Goal: Task Accomplishment & Management: Complete application form

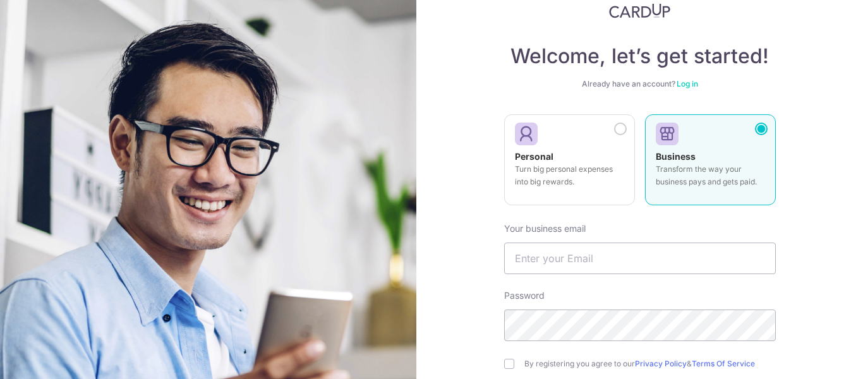
scroll to position [63, 0]
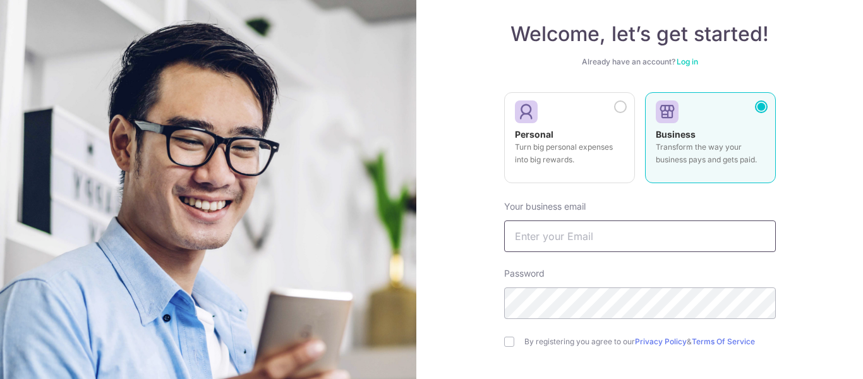
click at [618, 236] on input "text" at bounding box center [640, 236] width 272 height 32
type input "[PERSON_NAME][EMAIL_ADDRESS][DOMAIN_NAME]"
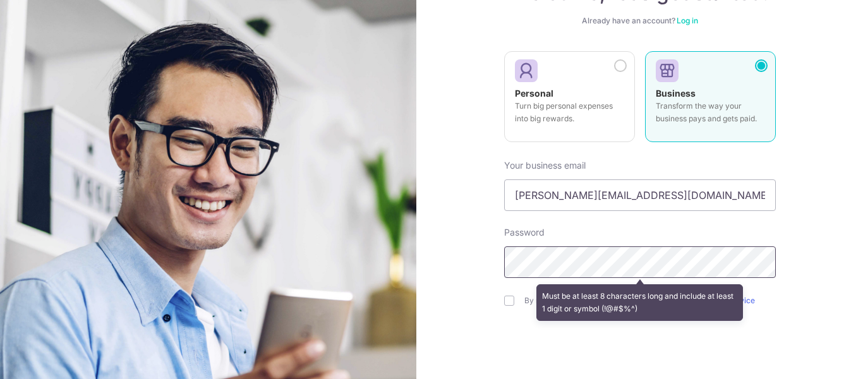
scroll to position [126, 0]
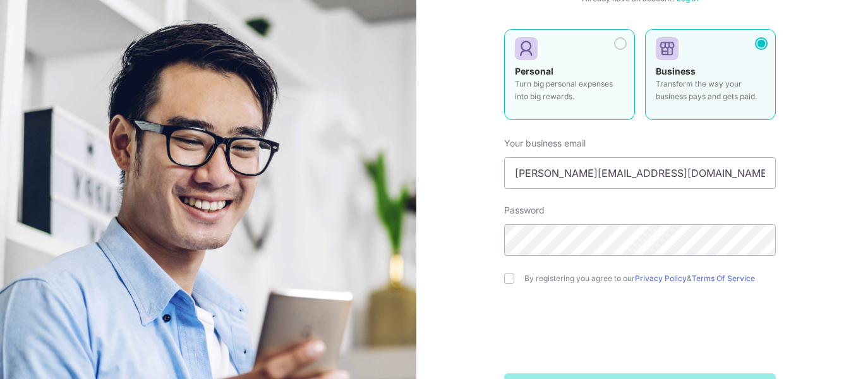
click at [618, 45] on div at bounding box center [620, 43] width 13 height 13
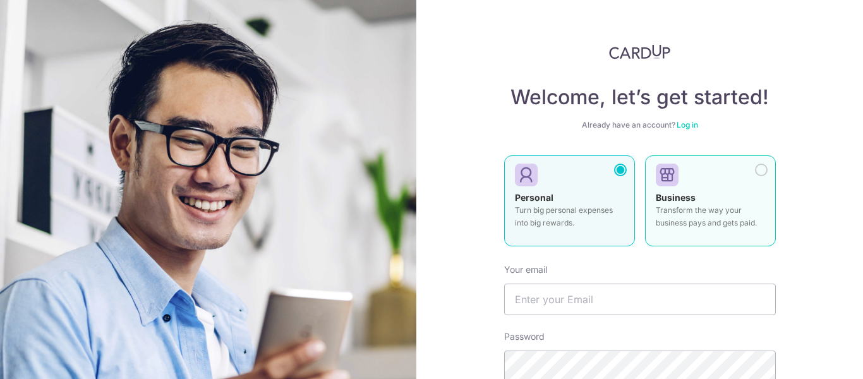
click at [755, 177] on label "Business Transform the way your business pays and gets paid." at bounding box center [710, 200] width 131 height 91
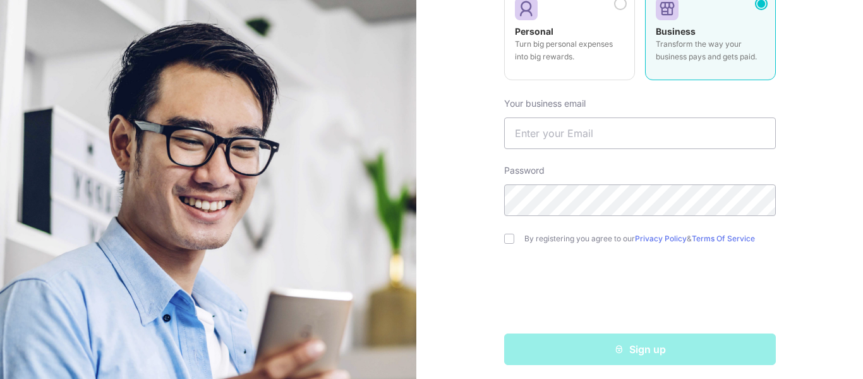
scroll to position [172, 0]
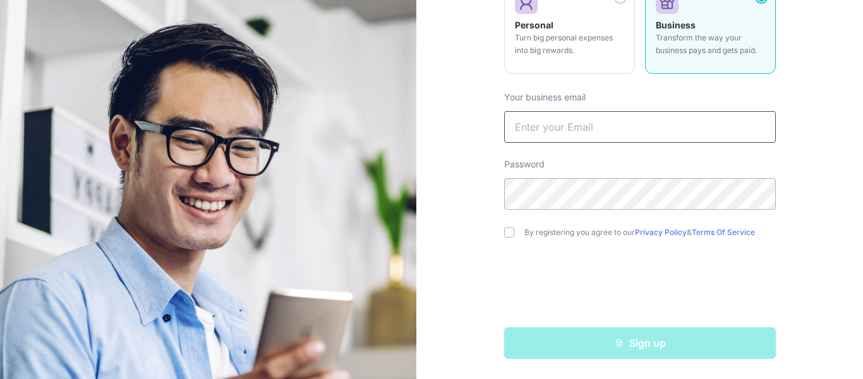
click at [594, 134] on input "text" at bounding box center [640, 127] width 272 height 32
type input "akshya@shopedge.in"
click at [510, 231] on input "checkbox" at bounding box center [509, 232] width 10 height 10
checkbox input "true"
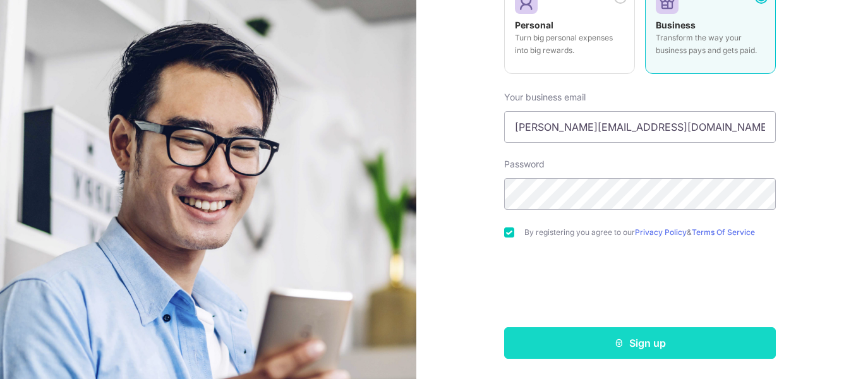
click at [637, 344] on button "Sign up" at bounding box center [640, 343] width 272 height 32
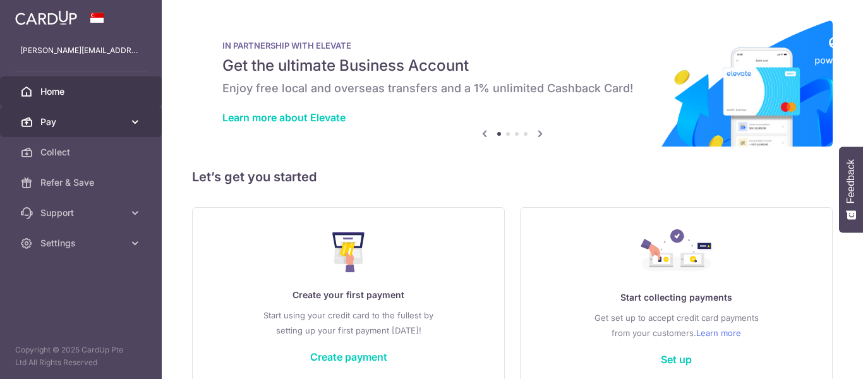
click at [102, 124] on span "Pay" at bounding box center [81, 122] width 83 height 13
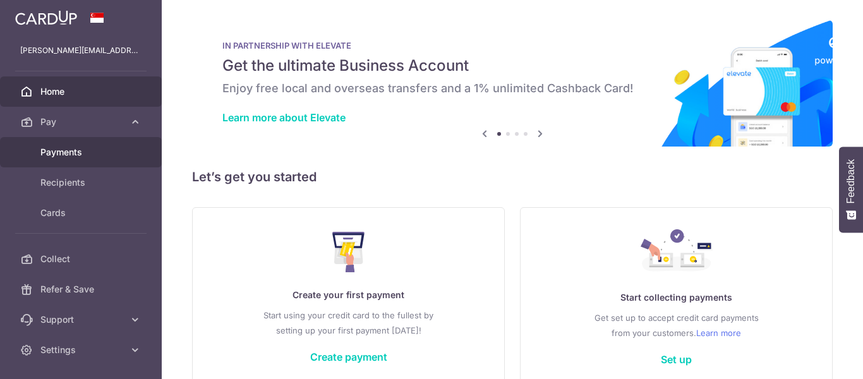
click at [64, 152] on span "Payments" at bounding box center [81, 152] width 83 height 13
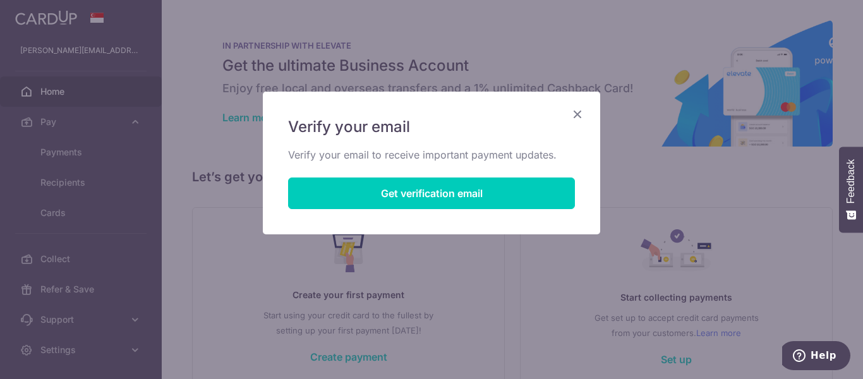
click at [577, 107] on icon "Close" at bounding box center [577, 114] width 15 height 16
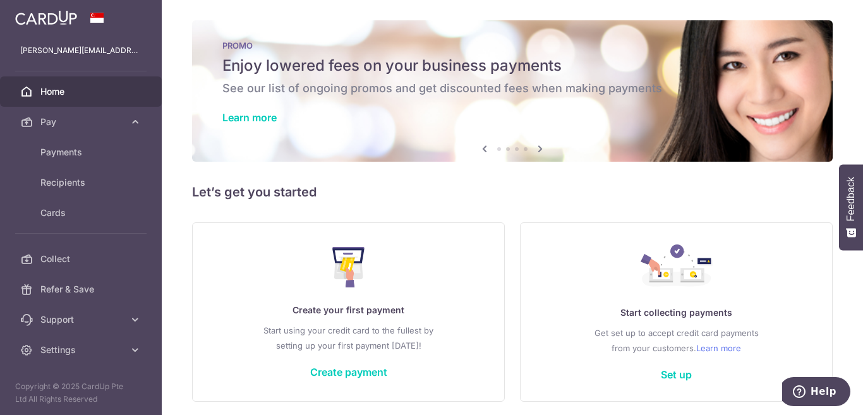
click at [94, 14] on span at bounding box center [97, 18] width 15 height 10
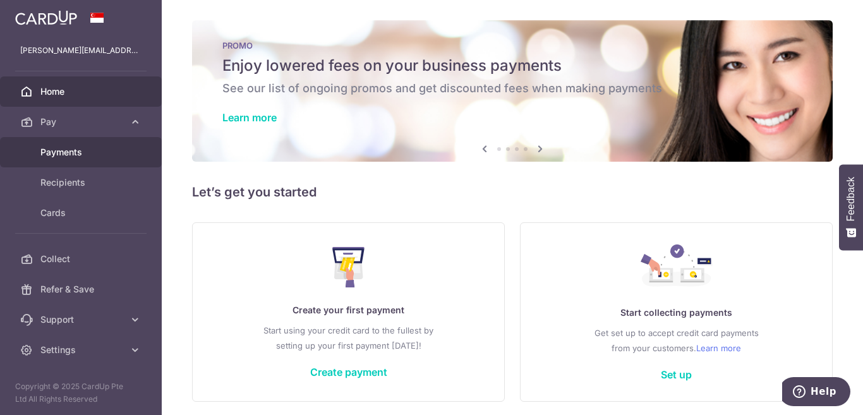
click at [59, 152] on span "Payments" at bounding box center [81, 152] width 83 height 13
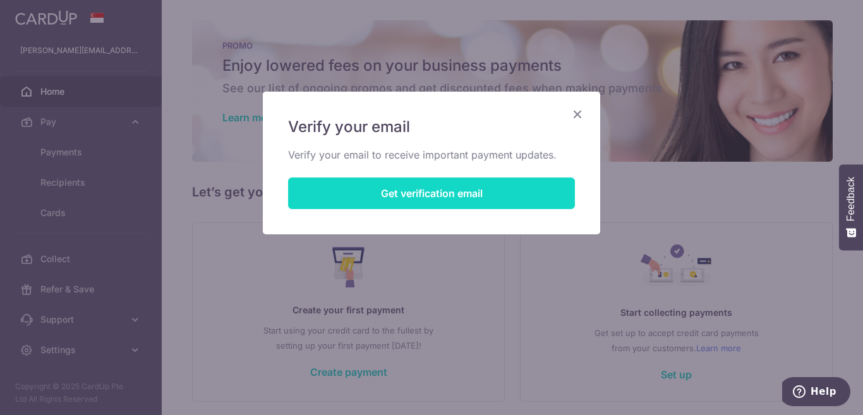
click at [368, 201] on button "Get verification email" at bounding box center [431, 193] width 287 height 32
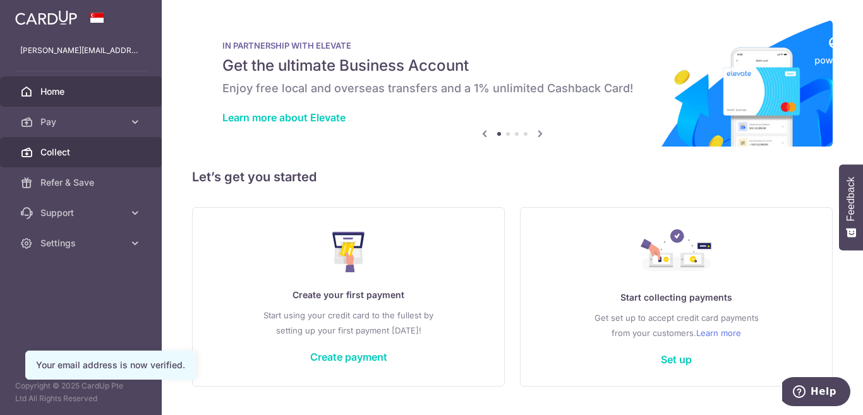
click at [69, 157] on span "Collect" at bounding box center [81, 152] width 83 height 13
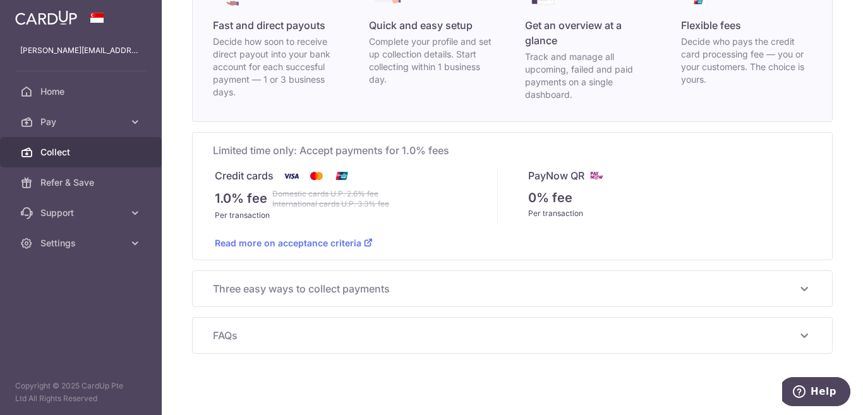
scroll to position [154, 0]
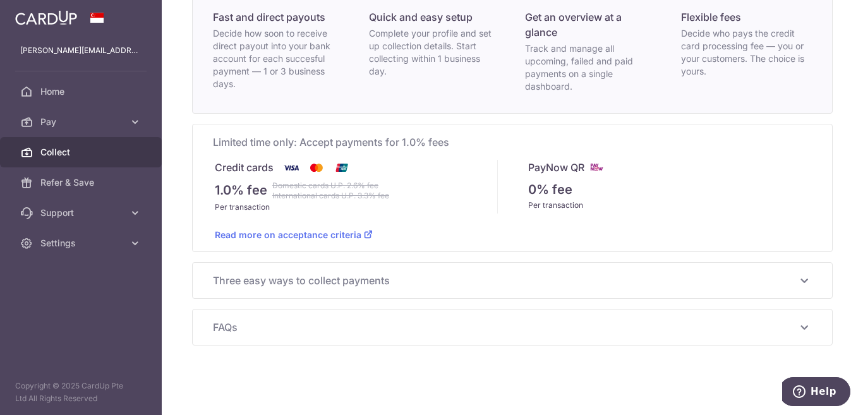
click at [349, 285] on span "Three easy ways to collect payments" at bounding box center [505, 280] width 584 height 15
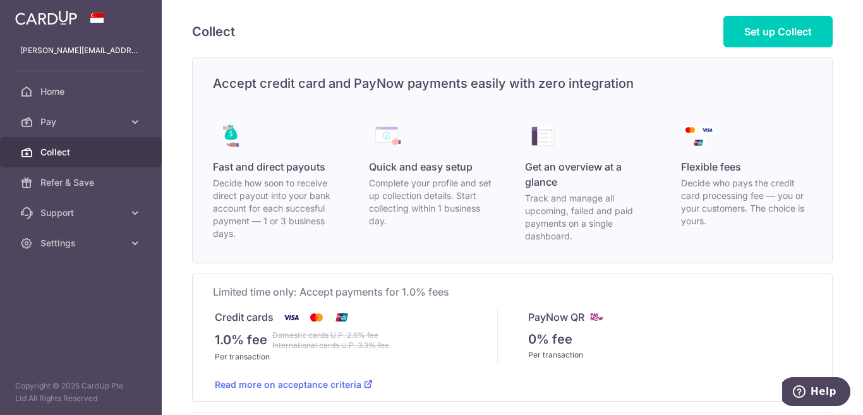
scroll to position [0, 0]
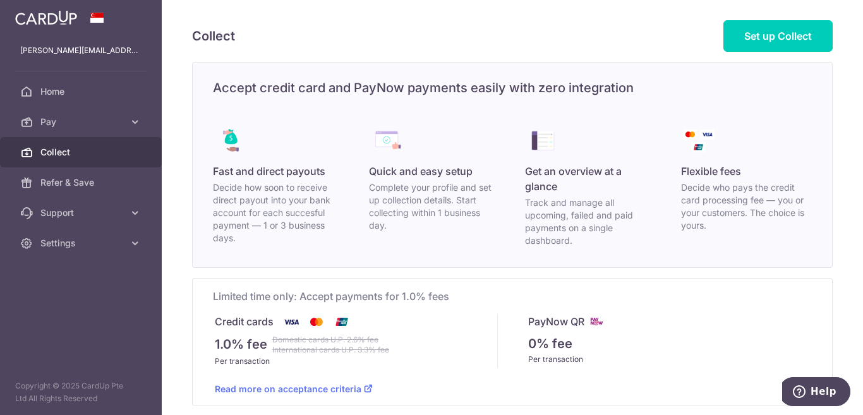
click at [63, 148] on span "Collect" at bounding box center [81, 152] width 83 height 13
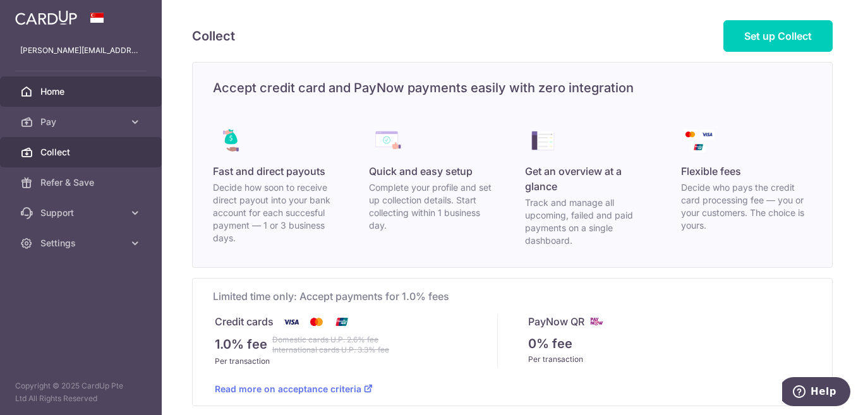
click at [52, 97] on span "Home" at bounding box center [81, 91] width 83 height 13
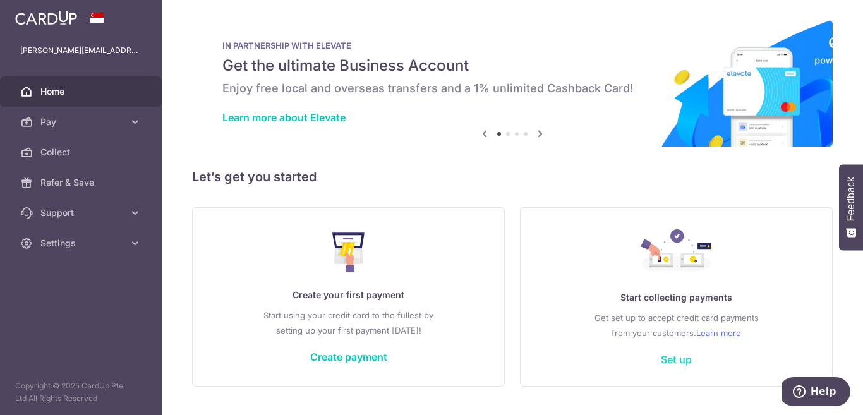
click at [672, 357] on link "Set up" at bounding box center [676, 359] width 31 height 13
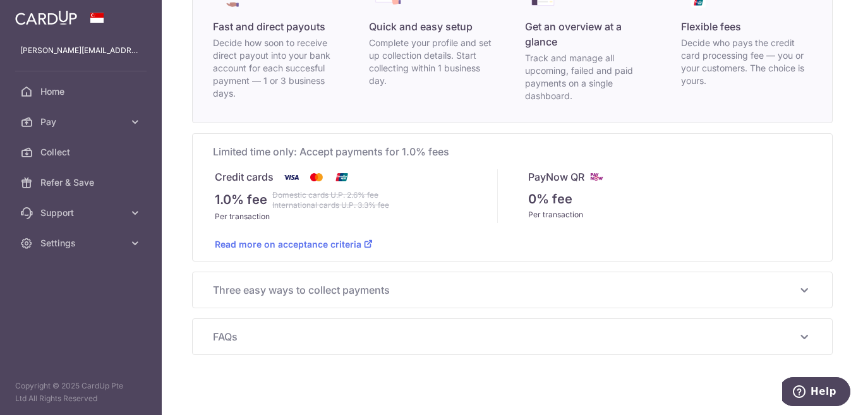
scroll to position [154, 0]
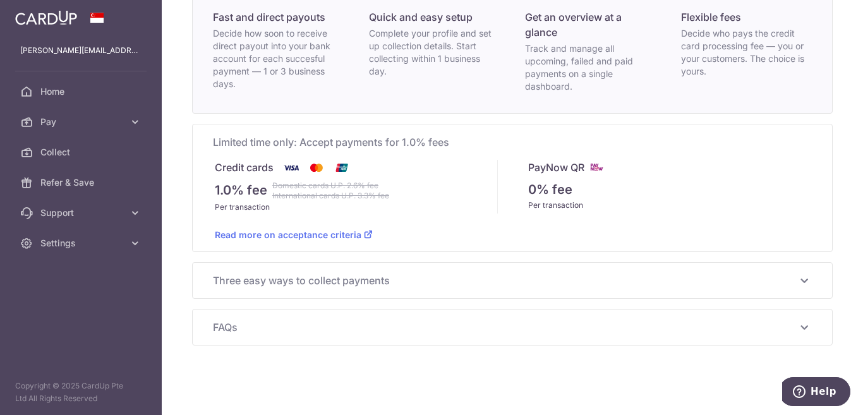
click at [437, 286] on span "Three easy ways to collect payments" at bounding box center [505, 280] width 584 height 15
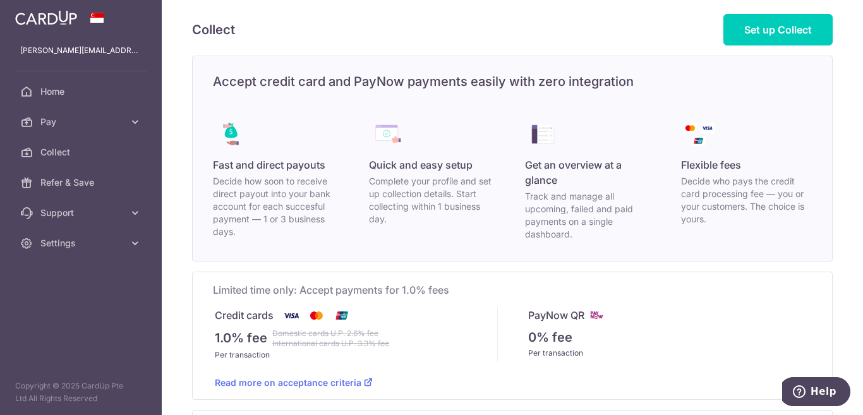
scroll to position [0, 0]
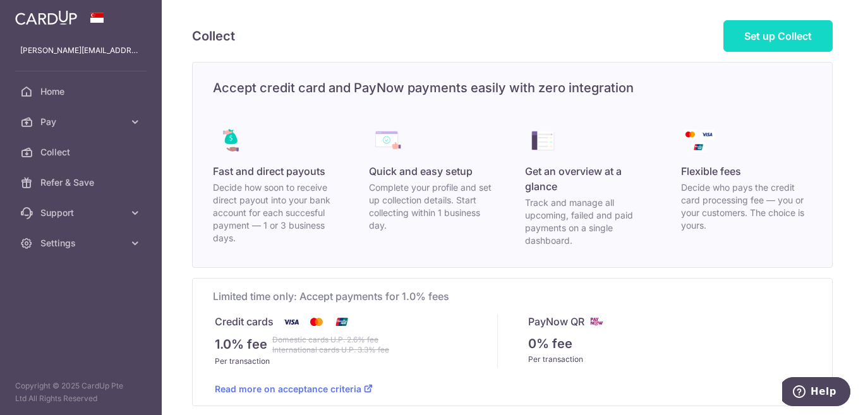
click at [767, 43] on link "Set up Collect" at bounding box center [777, 36] width 109 height 32
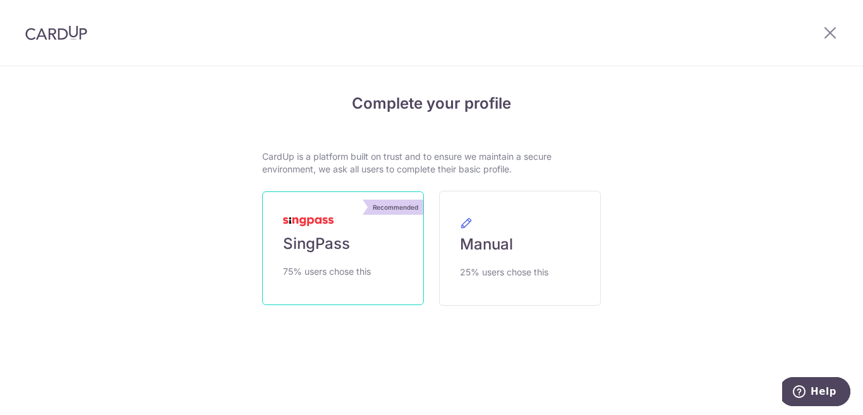
click at [373, 241] on link "Recommended SingPass 75% users chose this" at bounding box center [343, 248] width 162 height 114
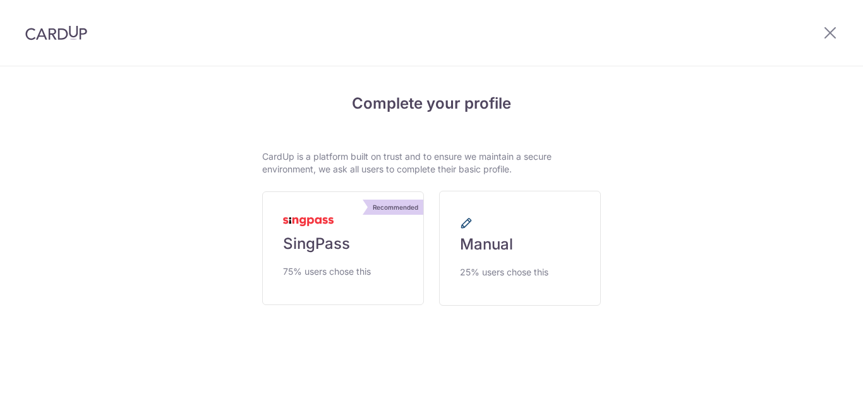
click at [474, 247] on span "Manual" at bounding box center [486, 244] width 53 height 20
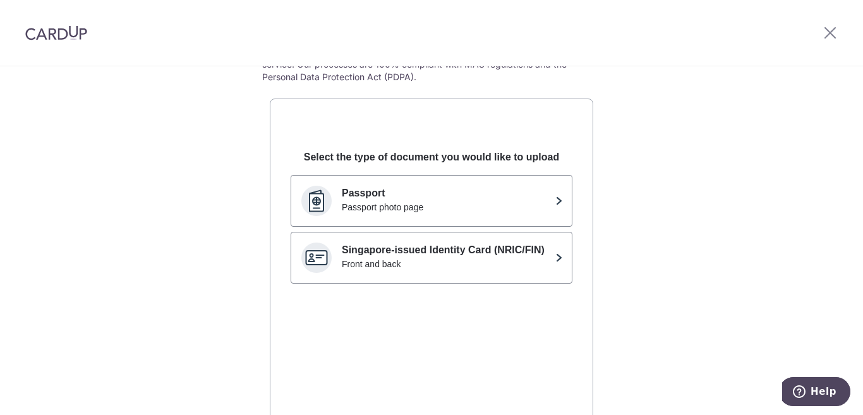
scroll to position [126, 0]
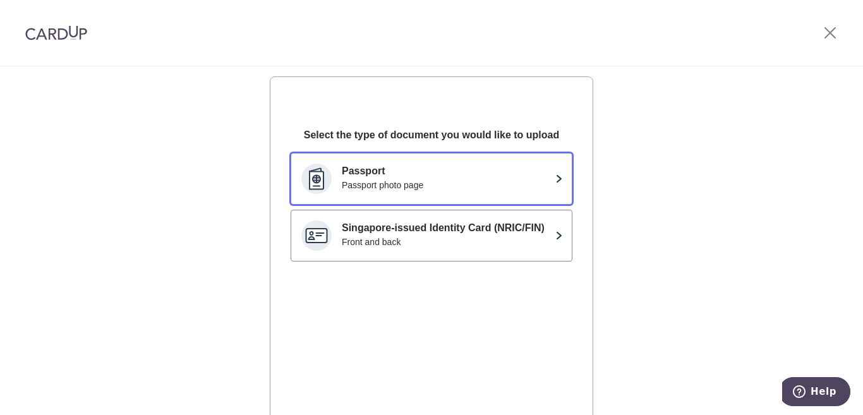
click at [516, 193] on div "Passport Passport photo page" at bounding box center [446, 179] width 208 height 30
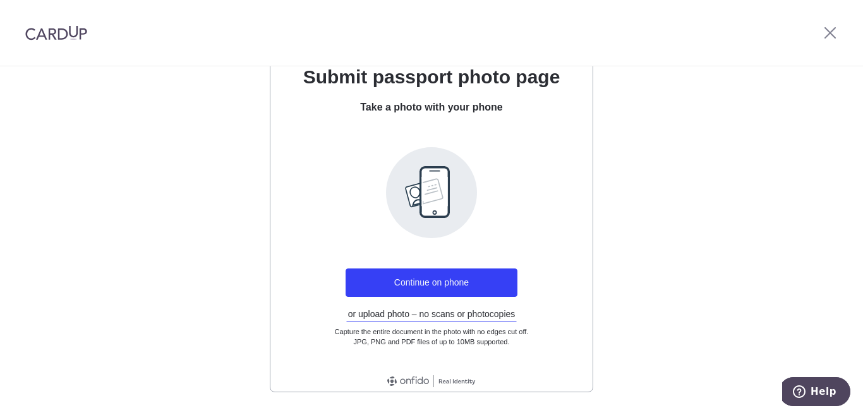
scroll to position [226, 0]
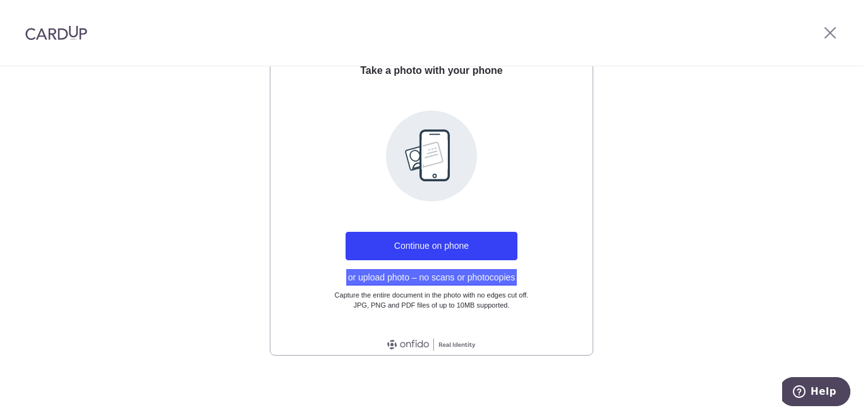
click at [413, 279] on button "or upload photo – no scans or photocopies" at bounding box center [431, 277] width 171 height 16
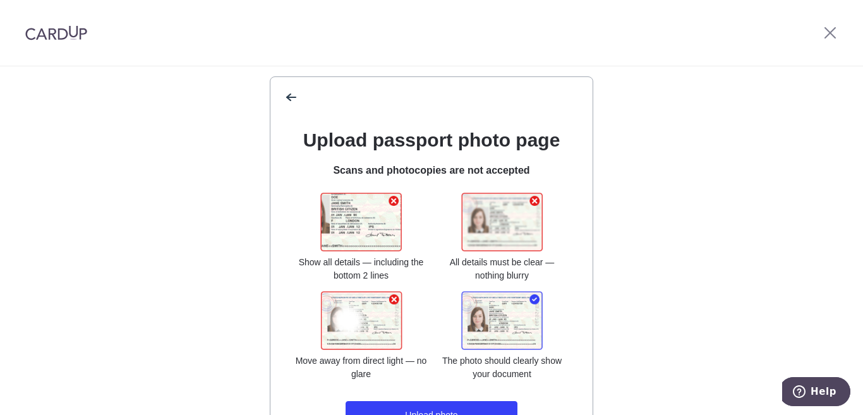
scroll to position [189, 0]
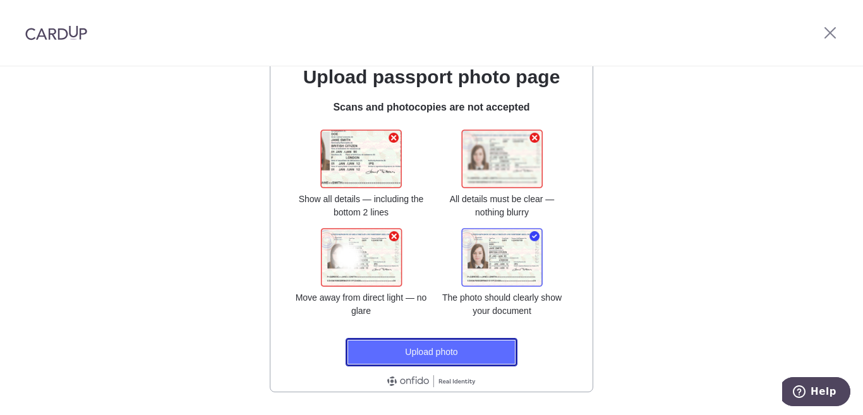
click at [459, 351] on button "Upload photo" at bounding box center [431, 352] width 172 height 28
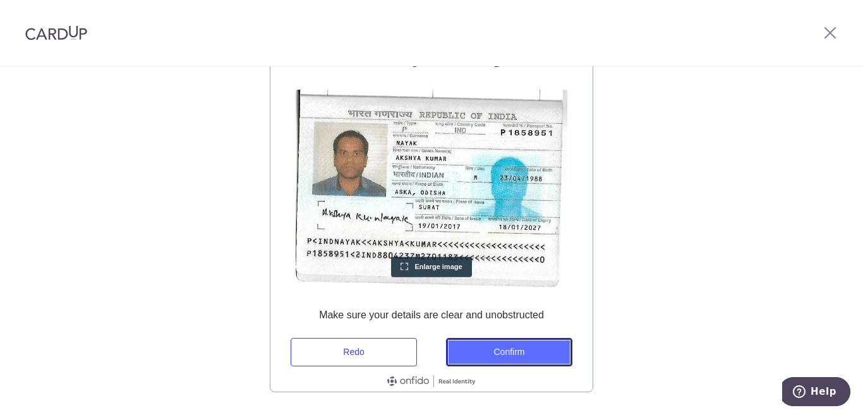
click at [531, 351] on button "Confirm" at bounding box center [509, 352] width 126 height 28
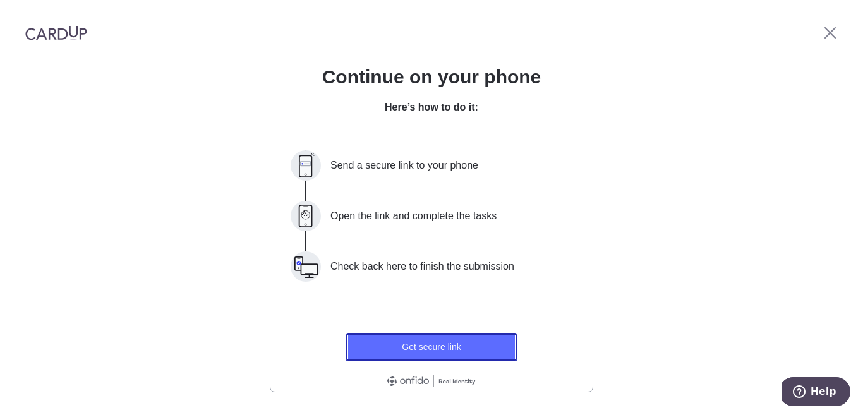
click at [475, 349] on button "Get secure link" at bounding box center [431, 347] width 172 height 28
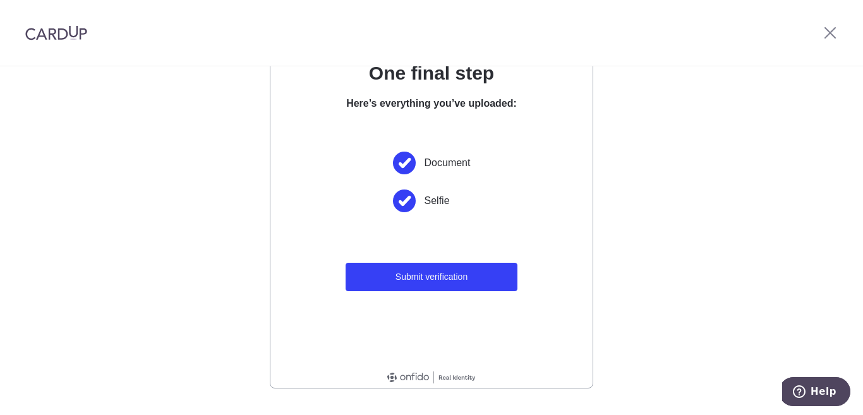
scroll to position [215, 0]
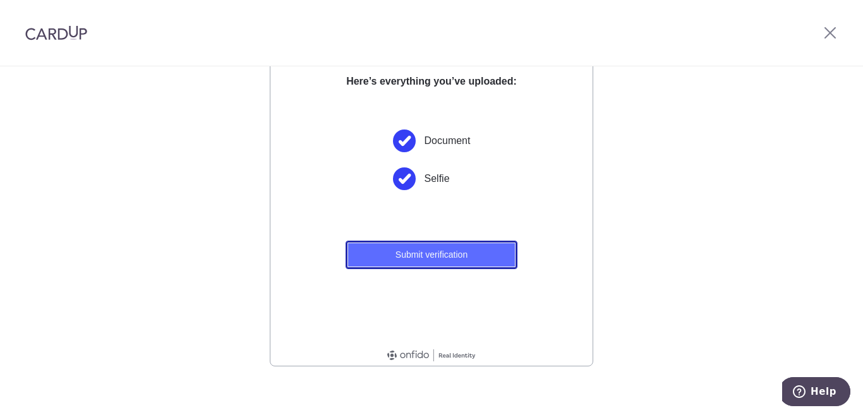
click at [441, 255] on button "Submit verification" at bounding box center [431, 255] width 172 height 28
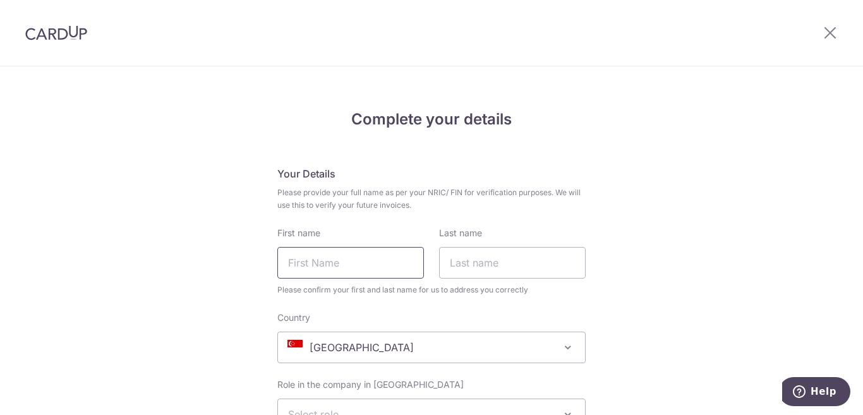
click at [364, 261] on input "First name" at bounding box center [350, 263] width 147 height 32
type input "Akshya"
type input "Nayak"
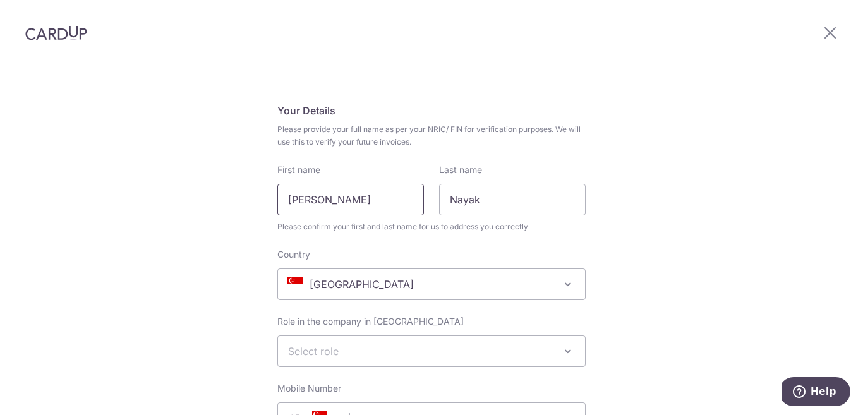
click at [342, 205] on input "Akshya" at bounding box center [350, 200] width 147 height 32
type input "[PERSON_NAME]"
click at [570, 290] on span at bounding box center [567, 284] width 15 height 15
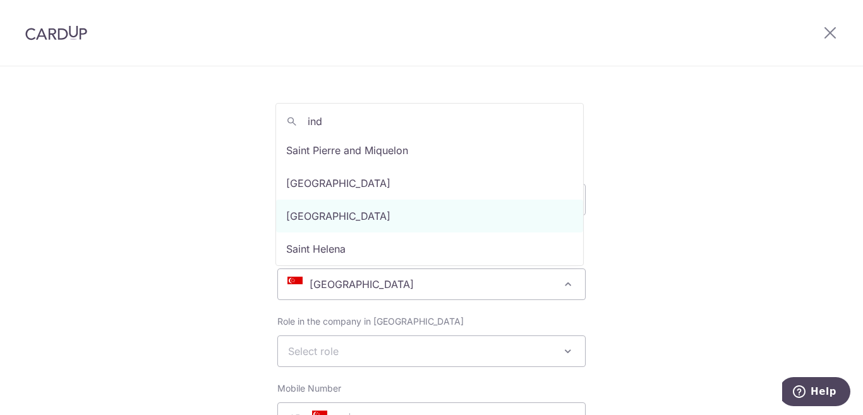
scroll to position [0, 0]
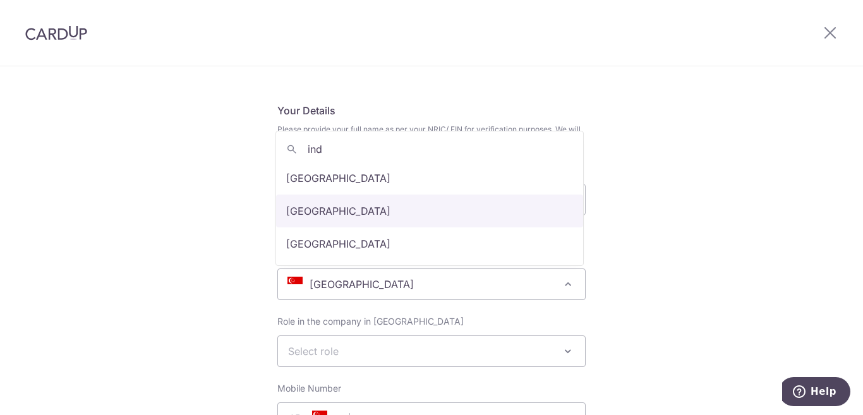
type input "ind"
select select "India"
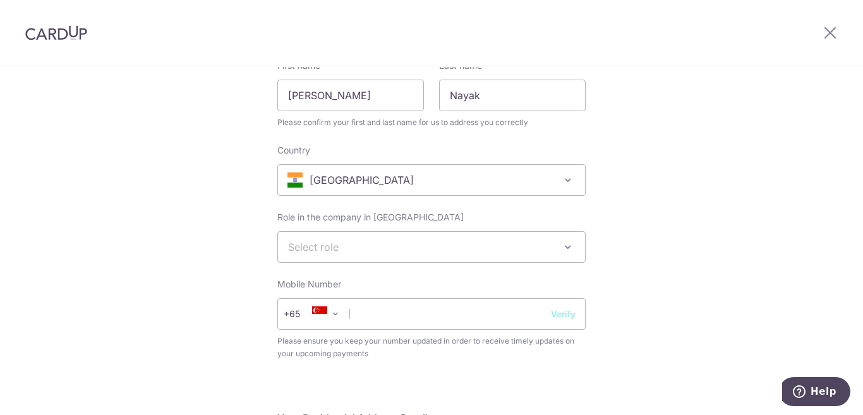
scroll to position [189, 0]
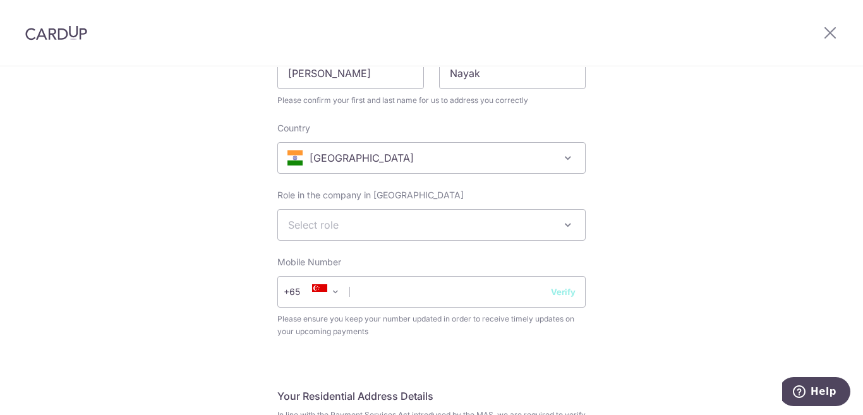
click at [352, 225] on span "Select role" at bounding box center [431, 225] width 307 height 30
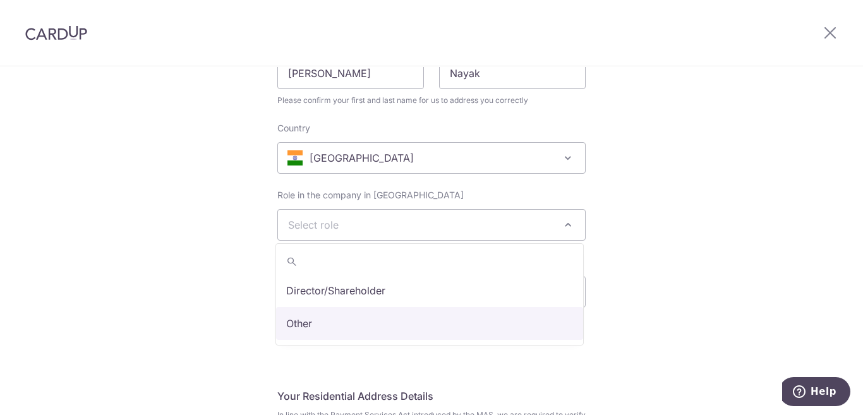
select select "other"
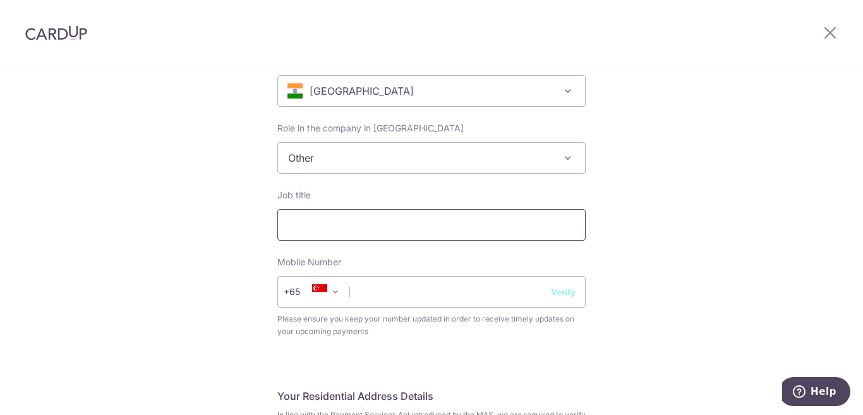
click at [385, 235] on input "Job title" at bounding box center [431, 225] width 308 height 32
type input "D"
click at [296, 227] on input "COE" at bounding box center [431, 225] width 308 height 32
type input "COE"
click at [299, 294] on span "+65" at bounding box center [301, 291] width 34 height 15
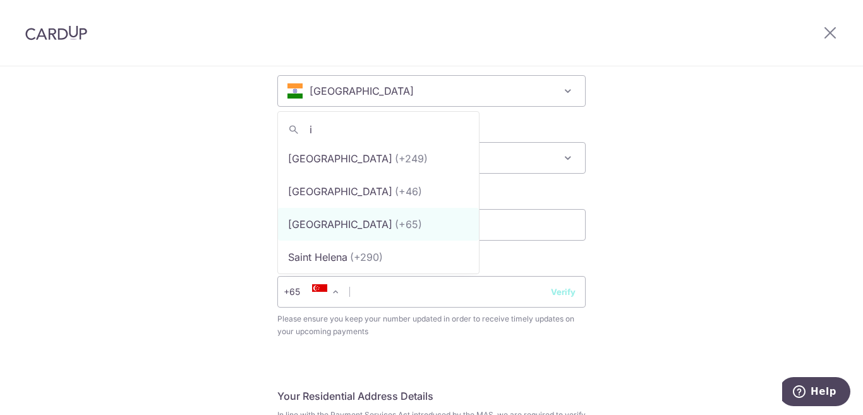
scroll to position [0, 0]
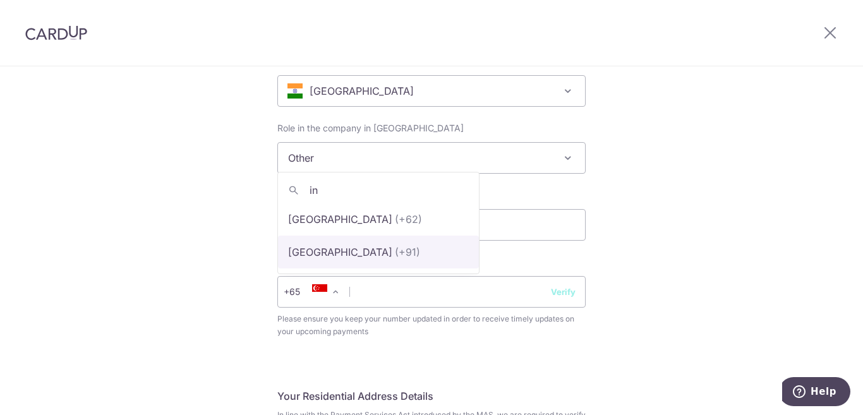
type input "in"
select select "105"
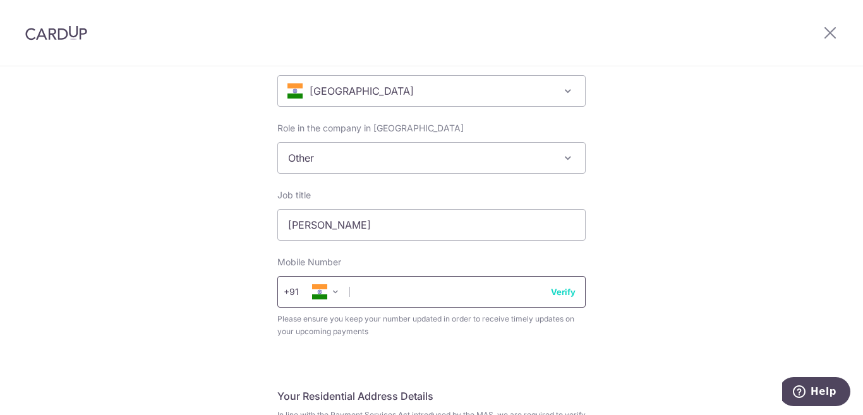
click at [389, 291] on input "text" at bounding box center [431, 292] width 308 height 32
type input "8878865534"
drag, startPoint x: 311, startPoint y: 228, endPoint x: 282, endPoint y: 227, distance: 28.4
click at [282, 227] on input "COE" at bounding box center [431, 225] width 308 height 32
type input "O"
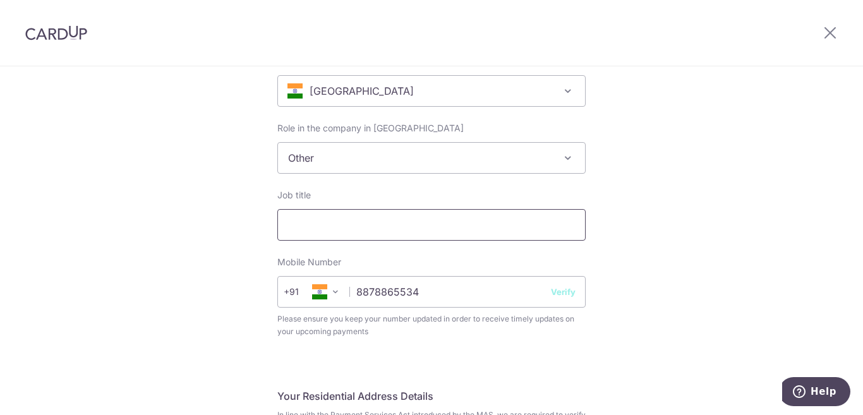
type input "F"
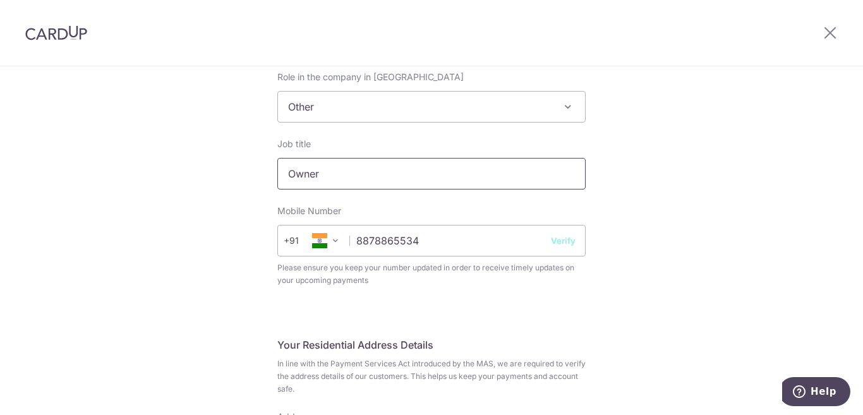
scroll to position [383, 0]
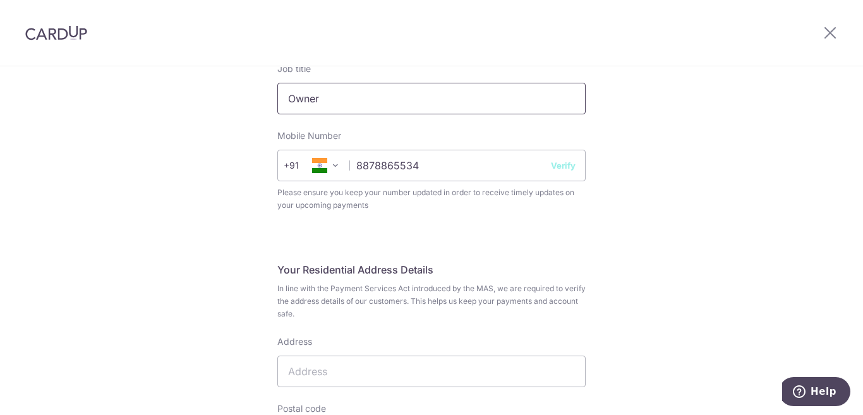
type input "Owner"
click at [556, 171] on button "Verify" at bounding box center [563, 165] width 25 height 13
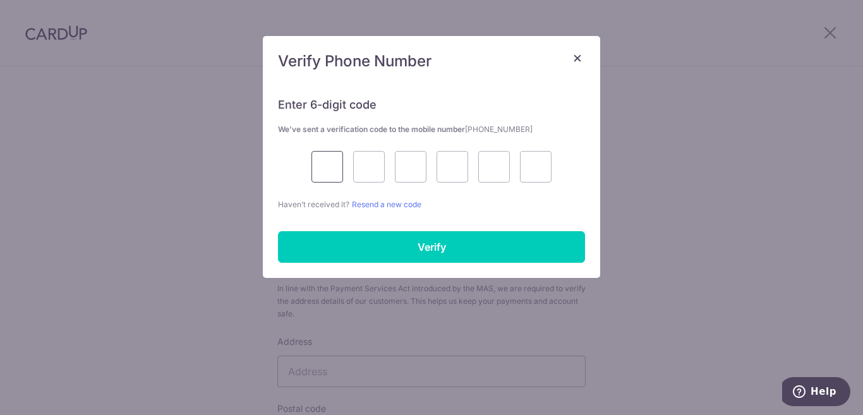
click at [330, 173] on input "text" at bounding box center [327, 167] width 32 height 32
type input "3"
type input "2"
type input "9"
type input "0"
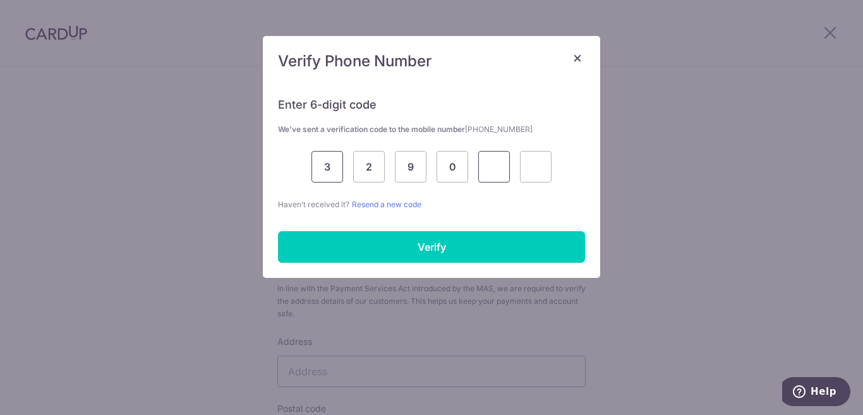
type input "4"
type input "2"
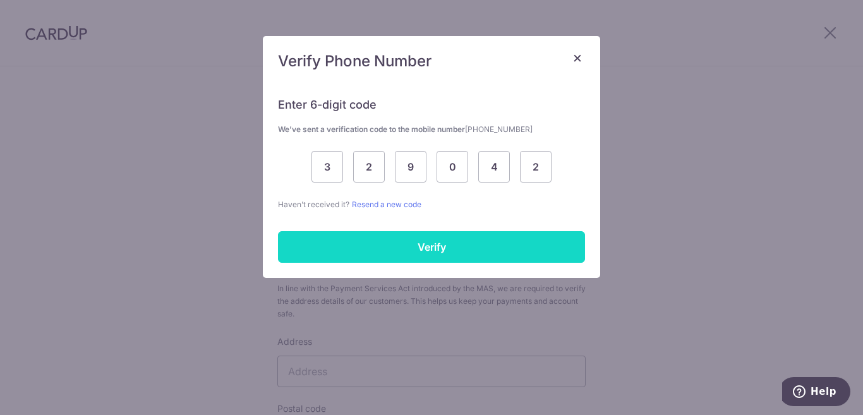
click at [409, 238] on input "Verify" at bounding box center [431, 247] width 307 height 32
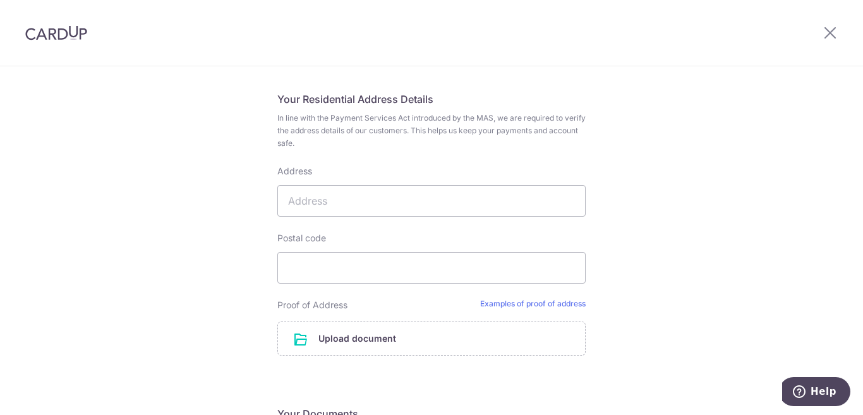
scroll to position [572, 0]
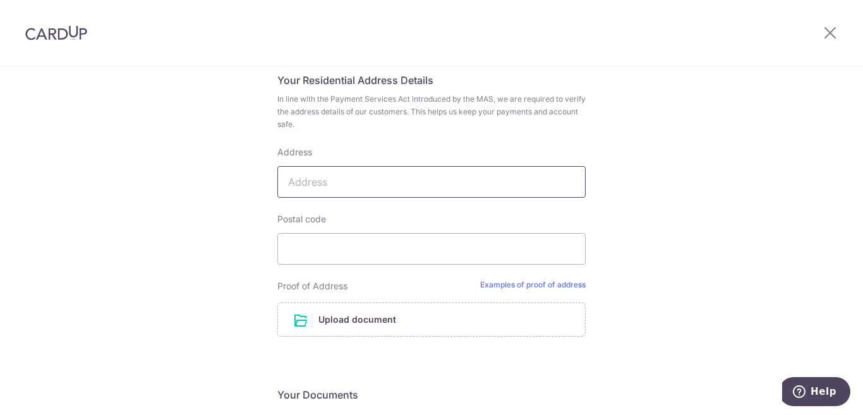
click at [303, 186] on input "Address" at bounding box center [431, 182] width 308 height 32
type input "328, Gandhi Kutir, Behind- Hari Nagar-3, Udhna, Surat City, Surat, Gujarat"
click at [380, 259] on input "Postal code" at bounding box center [431, 249] width 308 height 32
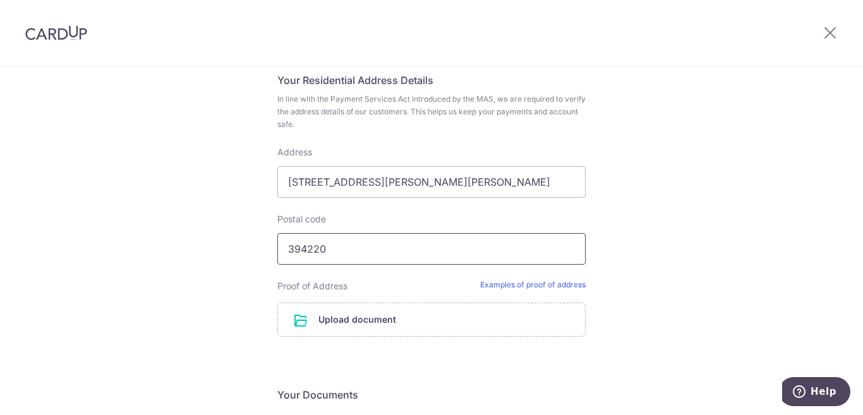
type input "394220"
click at [674, 356] on div "Complete your details Your Details Please provide your full name as per your NR…" at bounding box center [431, 124] width 863 height 1259
click at [549, 284] on link "Examples of proof of address" at bounding box center [532, 286] width 105 height 13
drag, startPoint x: 300, startPoint y: 188, endPoint x: 601, endPoint y: 181, distance: 301.3
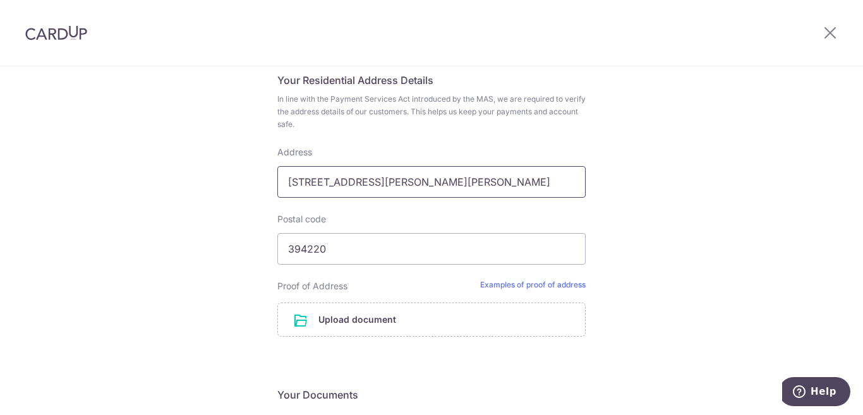
click at [601, 181] on div "Complete your details Your Details Please provide your full name as per your NR…" at bounding box center [431, 124] width 863 height 1259
click at [535, 284] on link "Examples of proof of address" at bounding box center [532, 286] width 105 height 13
paste input "GALI NO-5 G H B ROAD,GANDHI, KUTIR PANDESRA,SURAT CITY SURAT GUJARAT - INDIA"
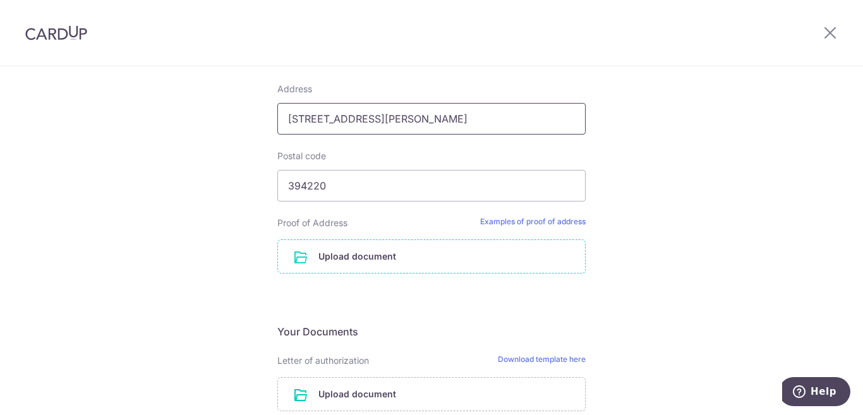
type input "328,GALI NO-5 G H B ROAD,GANDHI, KUTIR PANDESRA,SURAT CITY SURAT GUJARAT - INDIA"
click at [373, 254] on input "file" at bounding box center [431, 256] width 307 height 33
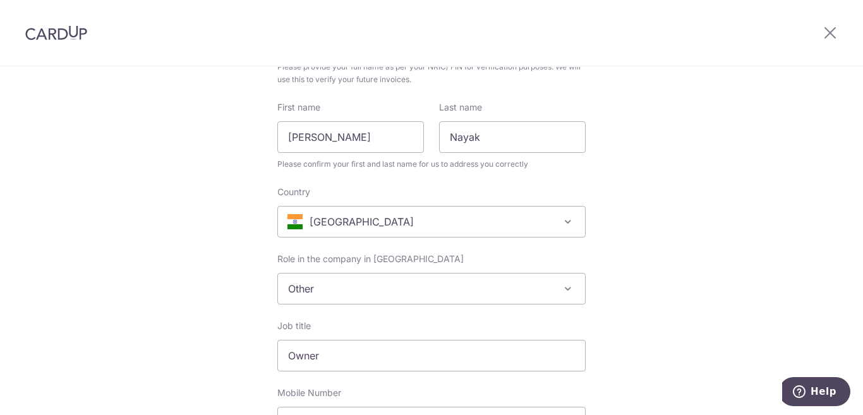
scroll to position [193, 0]
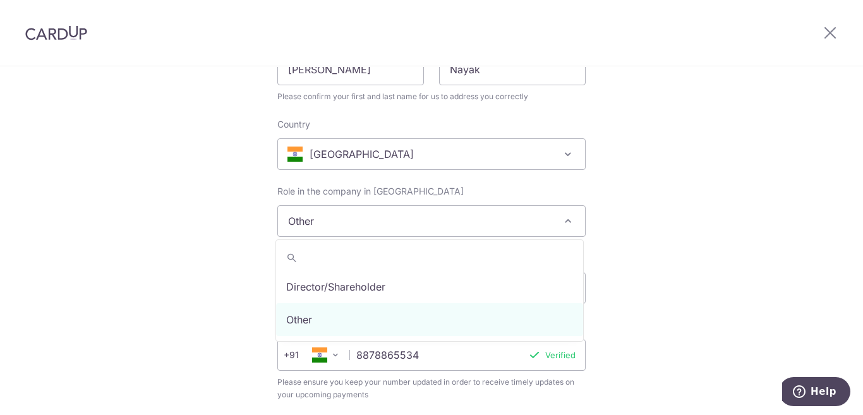
click at [548, 223] on span "Other" at bounding box center [431, 221] width 307 height 30
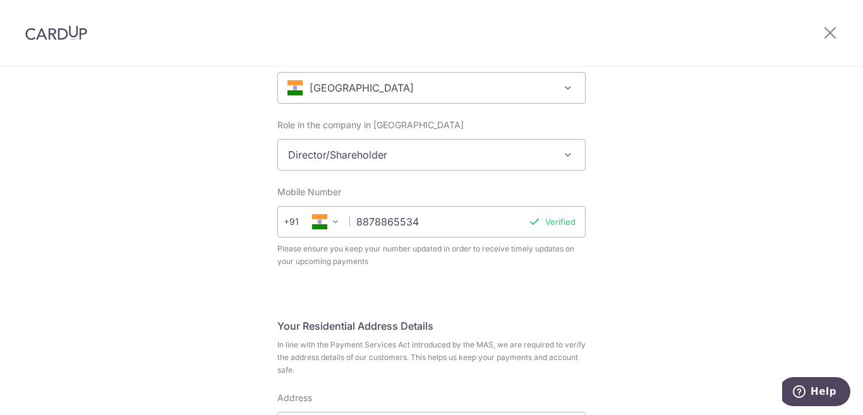
scroll to position [256, 0]
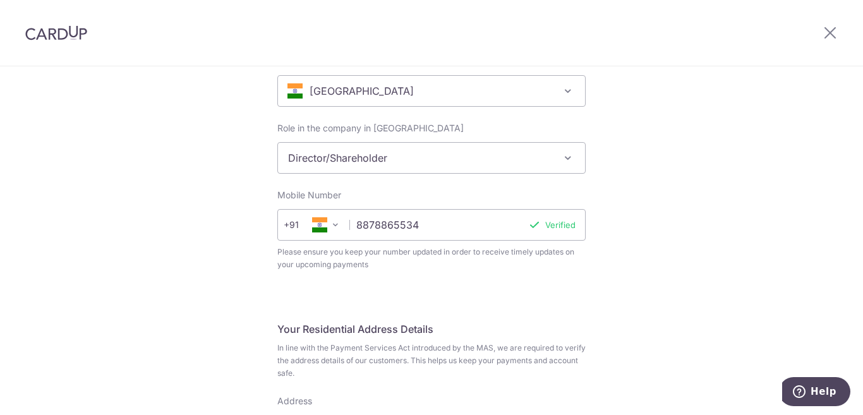
click at [535, 152] on span "Director/Shareholder" at bounding box center [431, 158] width 307 height 30
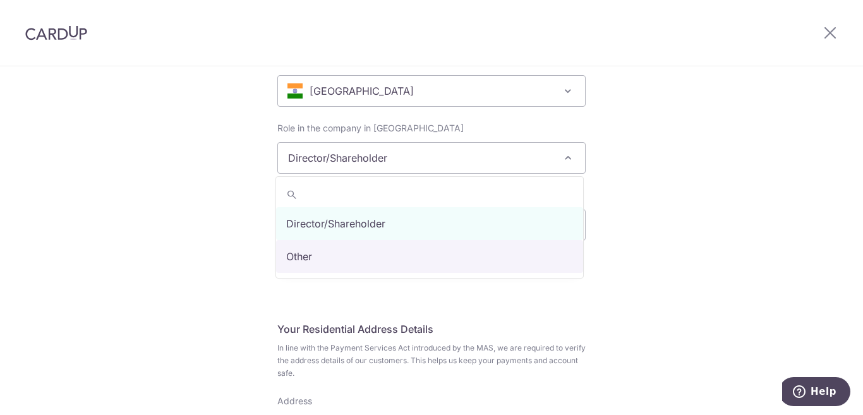
select select "other"
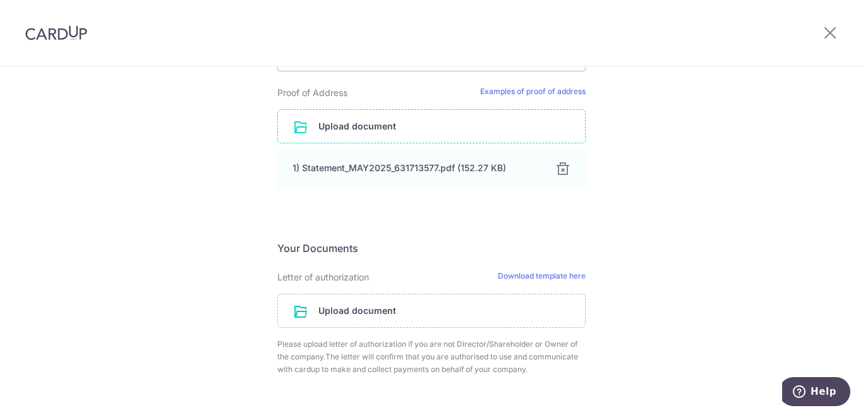
scroll to position [955, 0]
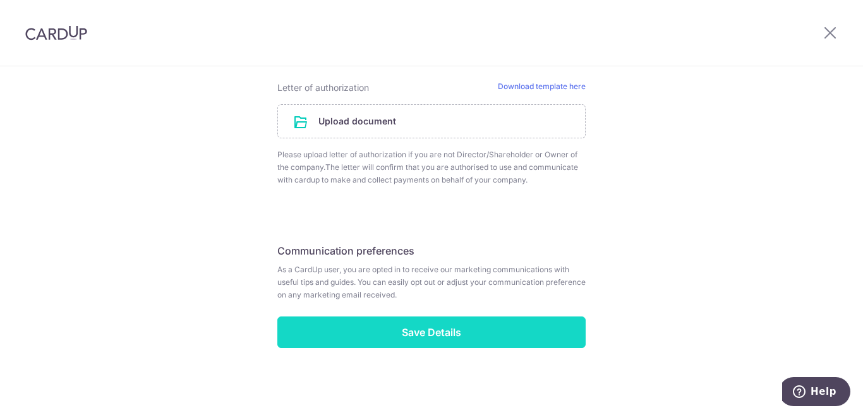
click at [418, 333] on input "Save Details" at bounding box center [431, 332] width 308 height 32
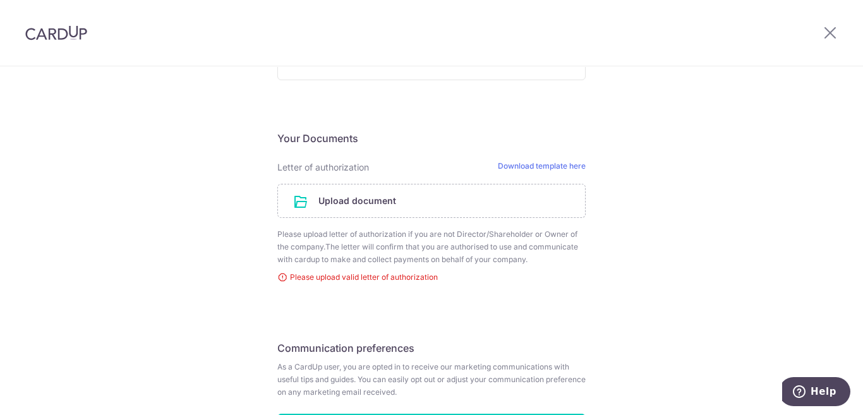
scroll to position [884, 0]
click at [557, 165] on link "Download template here" at bounding box center [542, 166] width 88 height 13
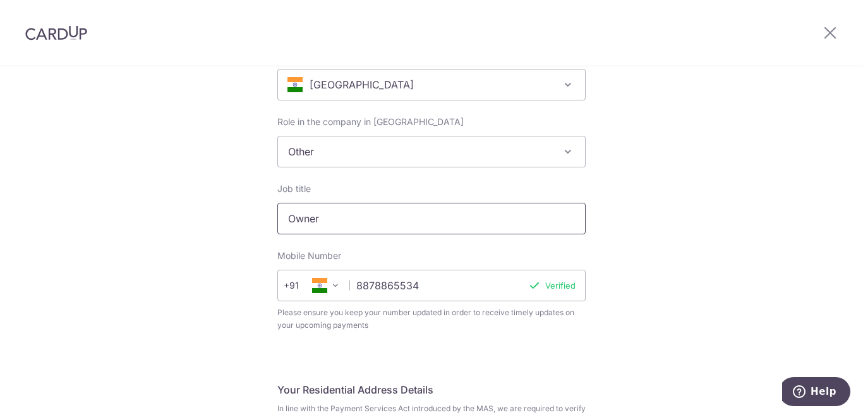
scroll to position [253, 0]
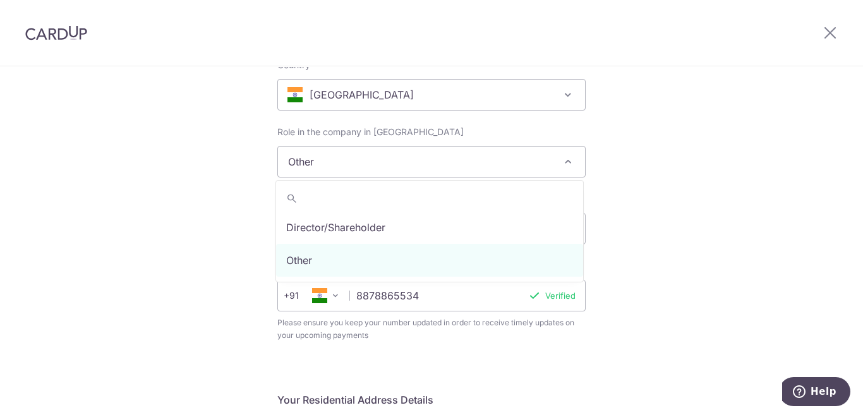
click at [334, 155] on span "Other" at bounding box center [431, 162] width 307 height 30
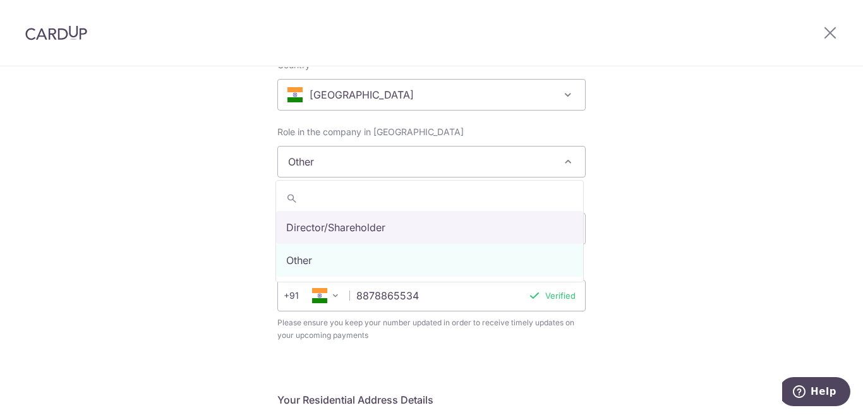
select select "director"
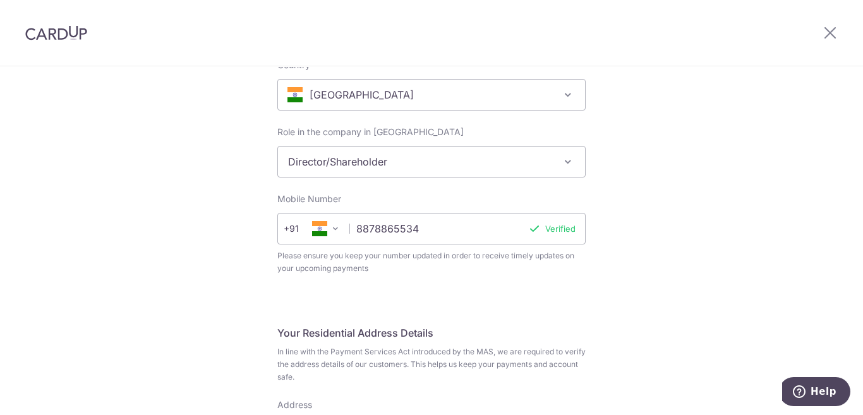
scroll to position [186, 0]
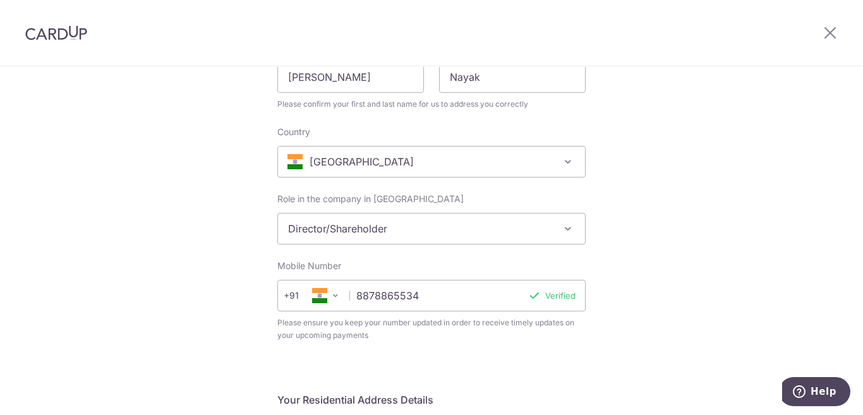
click at [659, 298] on div "Complete your details Your Details Please provide your full name as per your NR…" at bounding box center [431, 411] width 863 height 1060
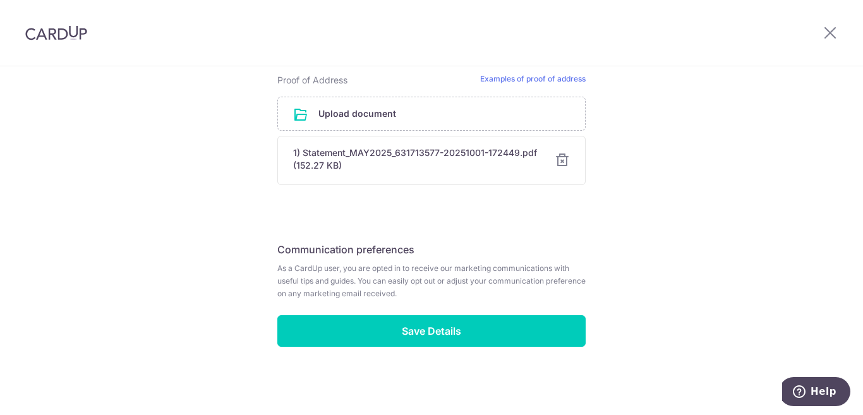
scroll to position [712, 0]
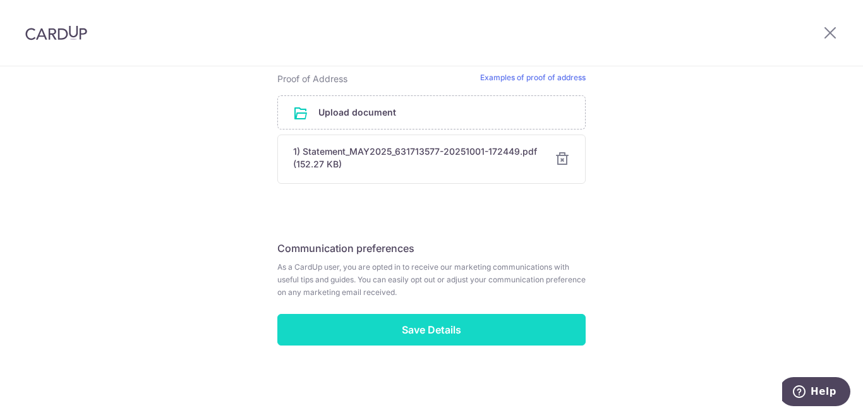
click at [435, 329] on input "Save Details" at bounding box center [431, 330] width 308 height 32
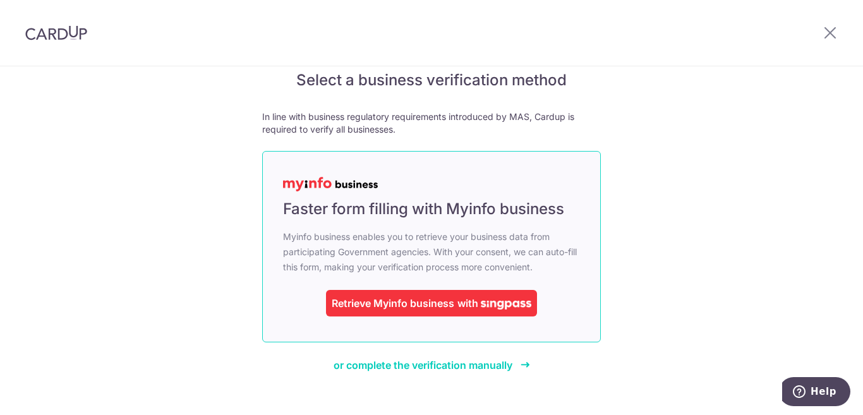
scroll to position [49, 0]
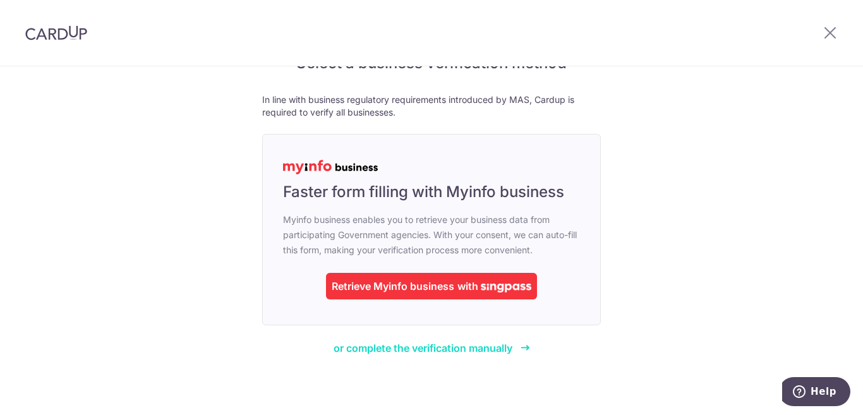
click at [457, 351] on span "or complete the verification manually" at bounding box center [422, 348] width 179 height 13
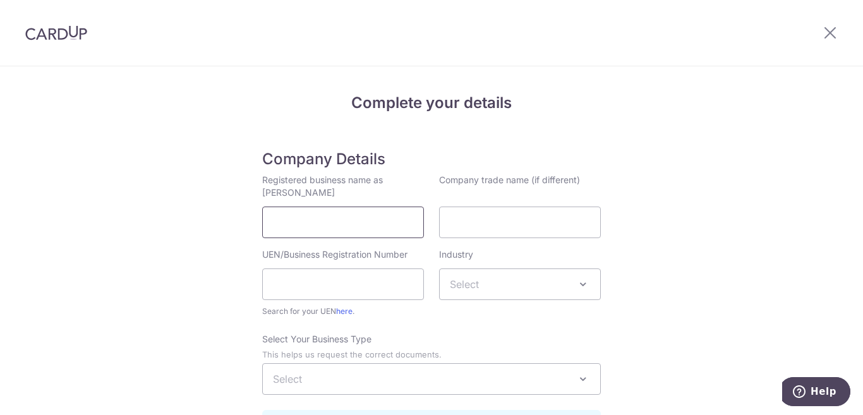
click at [346, 214] on input "Registered business name as [PERSON_NAME]" at bounding box center [343, 223] width 162 height 32
click at [459, 230] on input "Company trade name (if different)" at bounding box center [520, 223] width 162 height 32
drag, startPoint x: 381, startPoint y: 225, endPoint x: 328, endPoint y: 225, distance: 53.7
click at [328, 225] on input "[PERSON_NAME]" at bounding box center [343, 223] width 162 height 32
click at [346, 223] on input "[PERSON_NAME]" at bounding box center [343, 223] width 162 height 32
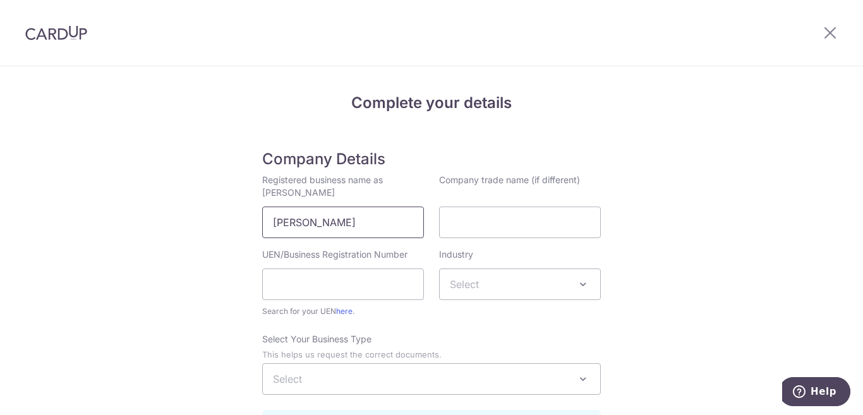
click at [344, 225] on input "[PERSON_NAME]" at bounding box center [343, 223] width 162 height 32
drag, startPoint x: 379, startPoint y: 224, endPoint x: 263, endPoint y: 226, distance: 116.2
click at [263, 226] on input "[PERSON_NAME]" at bounding box center [343, 223] width 162 height 32
type input "[PERSON_NAME]"
click at [470, 219] on input "Company trade name (if different)" at bounding box center [520, 223] width 162 height 32
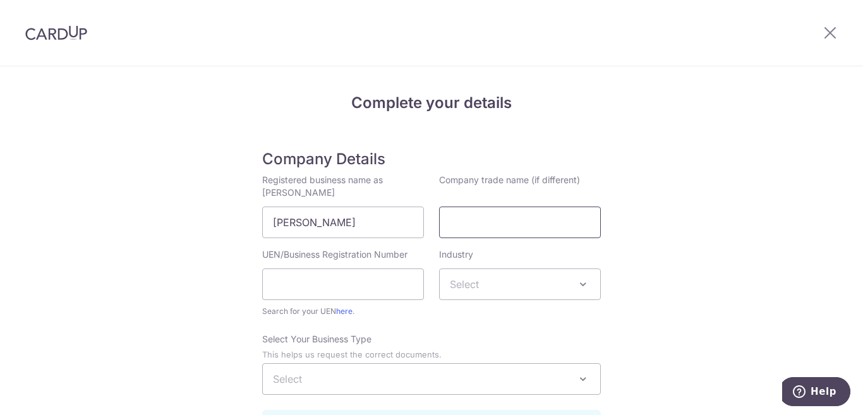
paste input "[PERSON_NAME]"
type input "[PERSON_NAME]"
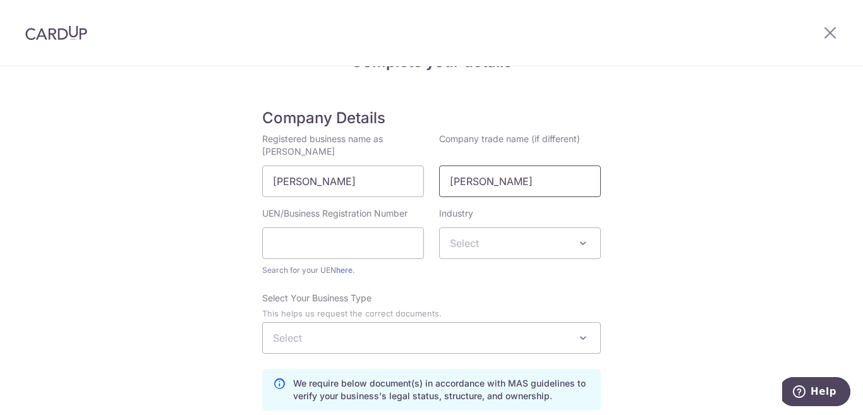
scroll to position [63, 0]
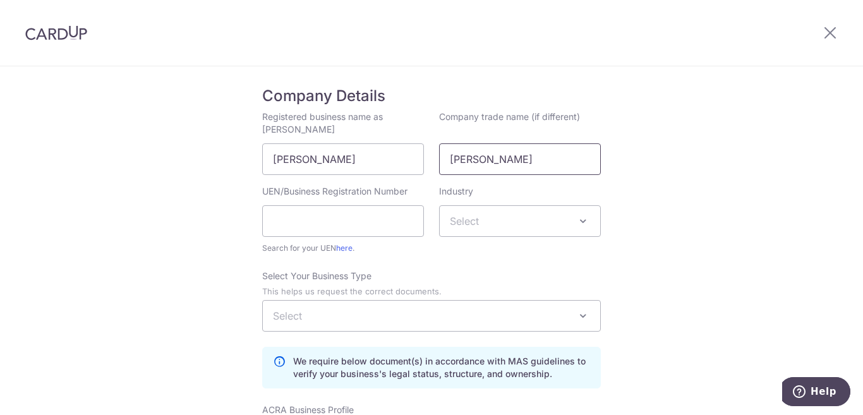
drag, startPoint x: 553, startPoint y: 156, endPoint x: 441, endPoint y: 161, distance: 111.9
click at [441, 161] on input "[PERSON_NAME]" at bounding box center [520, 159] width 162 height 32
click at [355, 217] on input "UEN/Business Registration Number" at bounding box center [343, 221] width 162 height 32
paste input "07CQVPN817"
click at [337, 223] on input "07CQVPN817" at bounding box center [343, 221] width 162 height 32
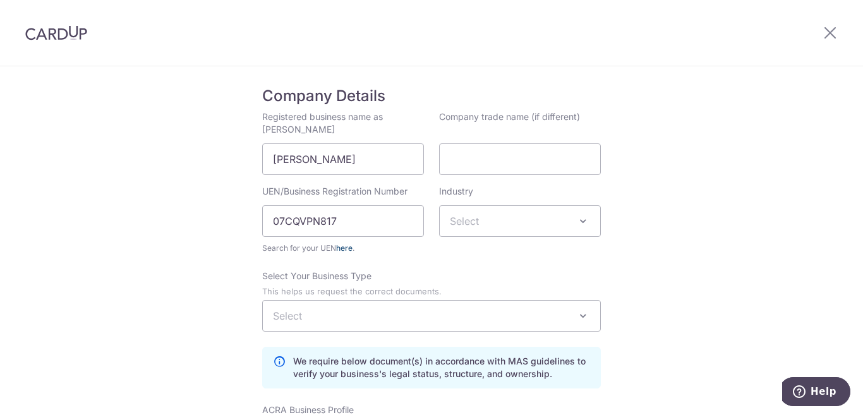
click at [347, 248] on link "here" at bounding box center [344, 247] width 16 height 9
click at [344, 219] on input "07CQVPN817" at bounding box center [343, 221] width 162 height 32
drag, startPoint x: 281, startPoint y: 224, endPoint x: 272, endPoint y: 225, distance: 9.0
click at [272, 225] on input "07CQVPN817" at bounding box center [343, 221] width 162 height 32
click at [327, 219] on input "CQVPN817" at bounding box center [343, 221] width 162 height 32
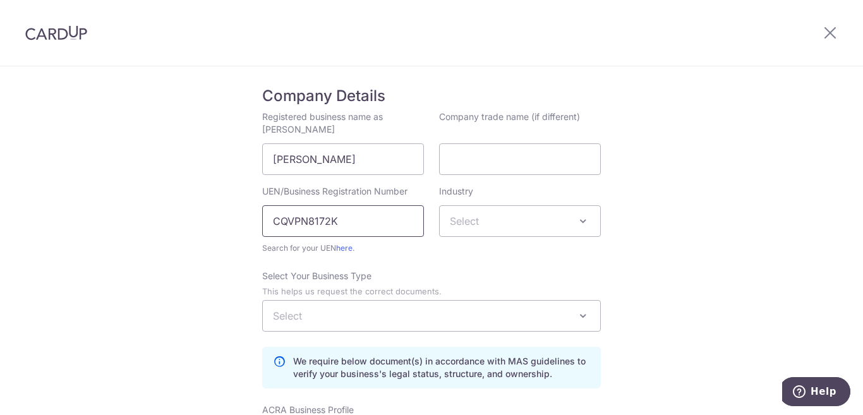
type input "CQVPN8172K"
click at [471, 221] on span "Select" at bounding box center [464, 221] width 29 height 13
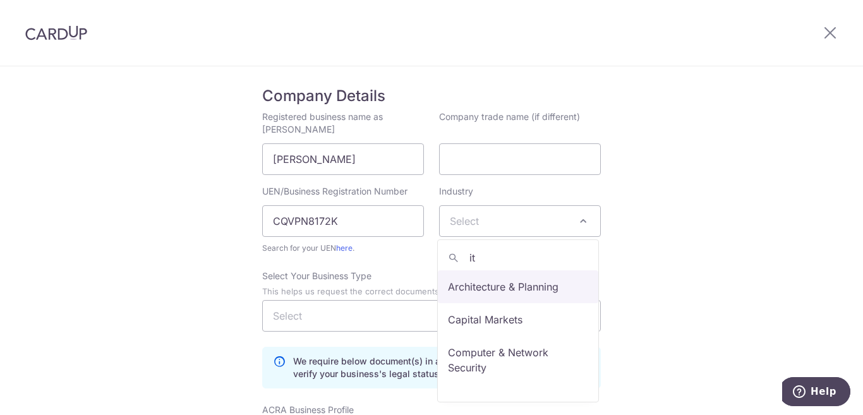
click at [501, 263] on input "it" at bounding box center [518, 257] width 160 height 25
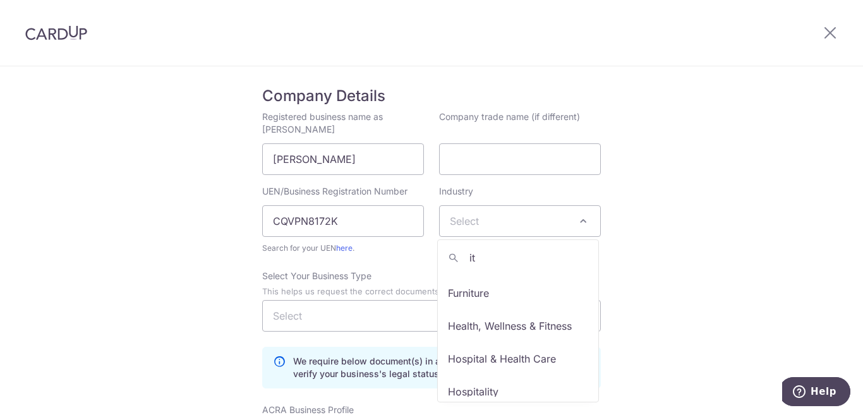
scroll to position [0, 0]
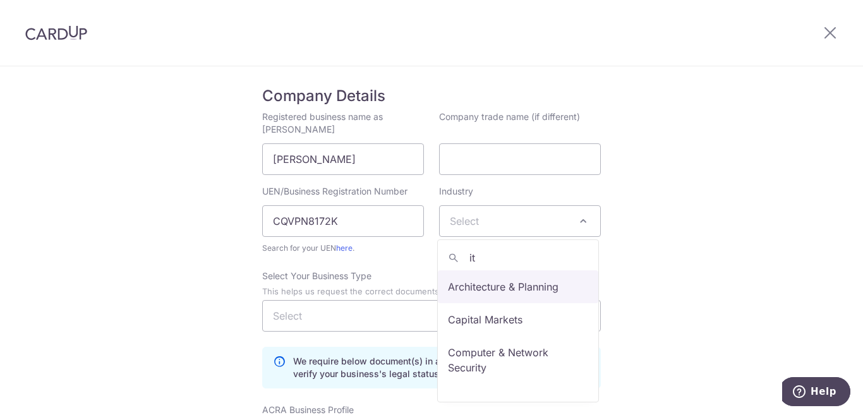
drag, startPoint x: 510, startPoint y: 261, endPoint x: 438, endPoint y: 253, distance: 71.8
click at [438, 253] on input "it" at bounding box center [518, 257] width 160 height 25
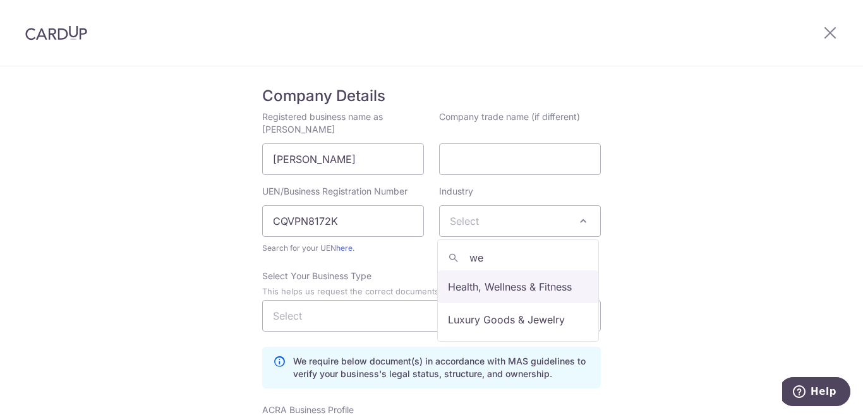
type input "w"
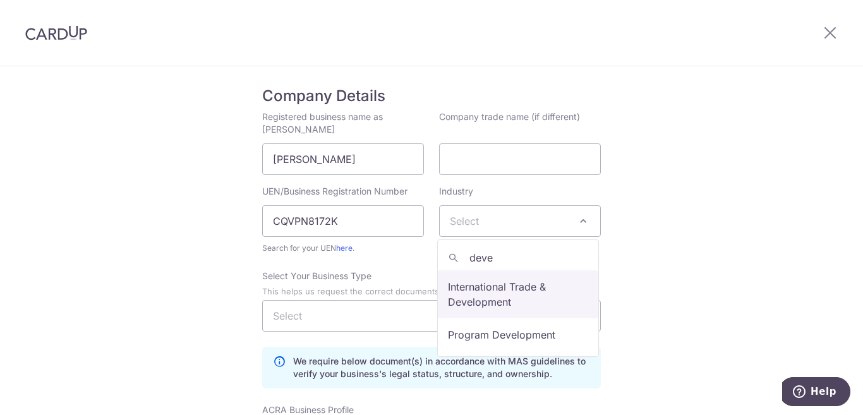
type input "deve"
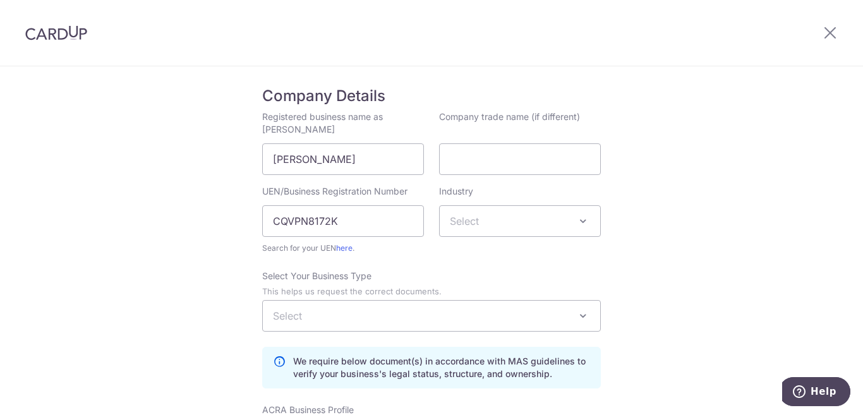
click at [477, 221] on span "Select" at bounding box center [520, 221] width 160 height 30
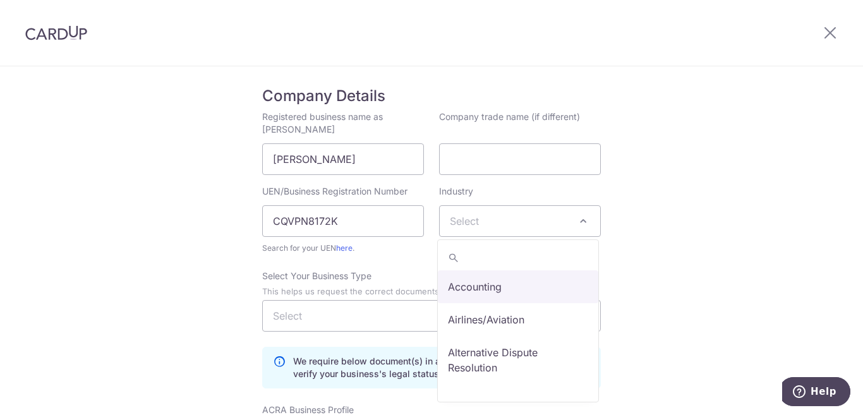
click at [477, 221] on span "Select" at bounding box center [520, 221] width 160 height 30
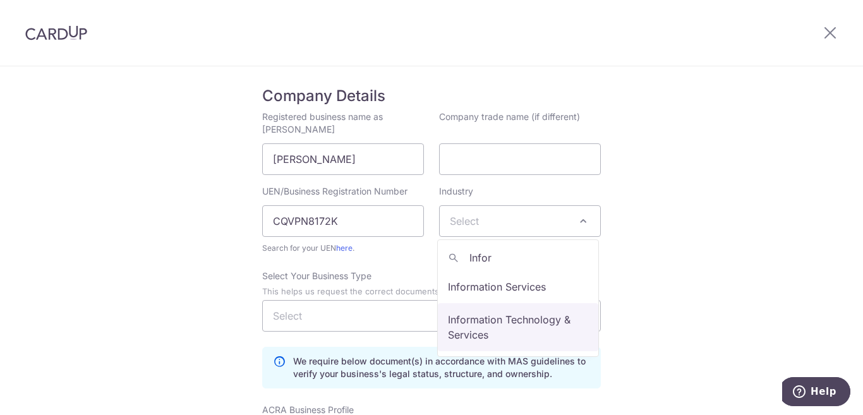
type input "Infor"
select select "47"
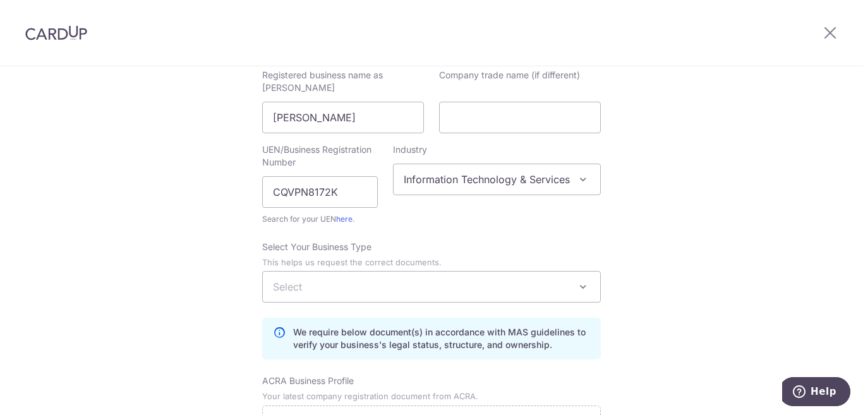
scroll to position [126, 0]
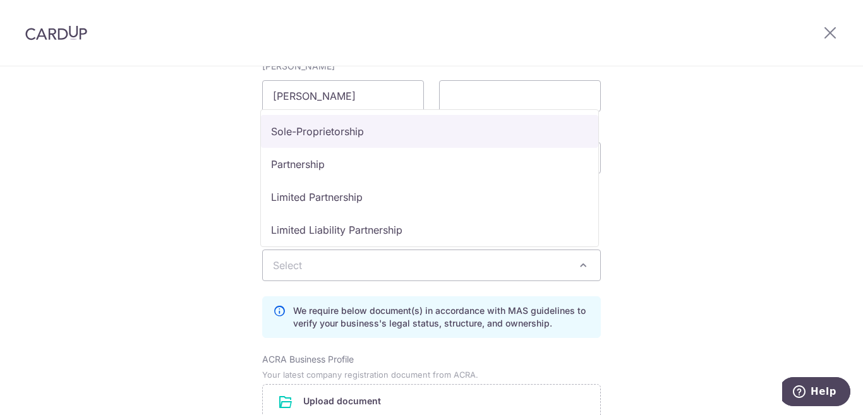
click at [322, 269] on span "Select" at bounding box center [431, 265] width 337 height 30
select select "Sole-Proprietorship"
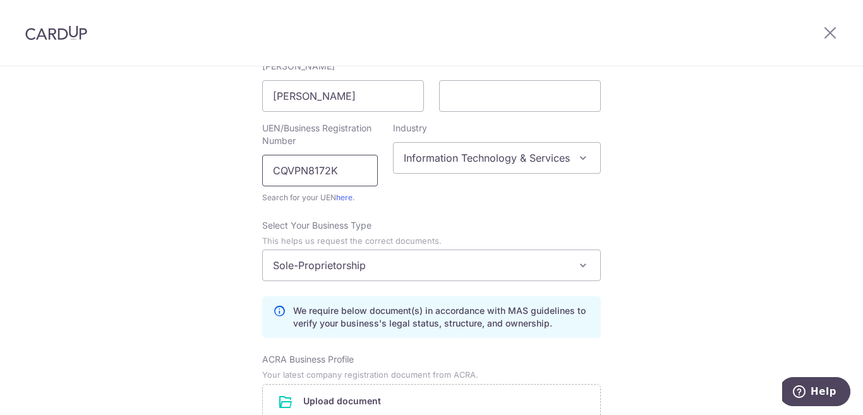
click at [348, 165] on input "CQVPN8172K" at bounding box center [320, 171] width 116 height 32
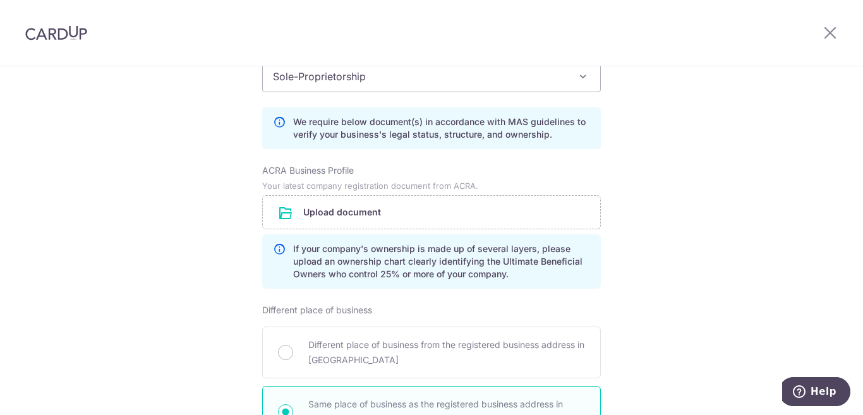
scroll to position [316, 0]
click at [364, 217] on input "file" at bounding box center [431, 211] width 337 height 33
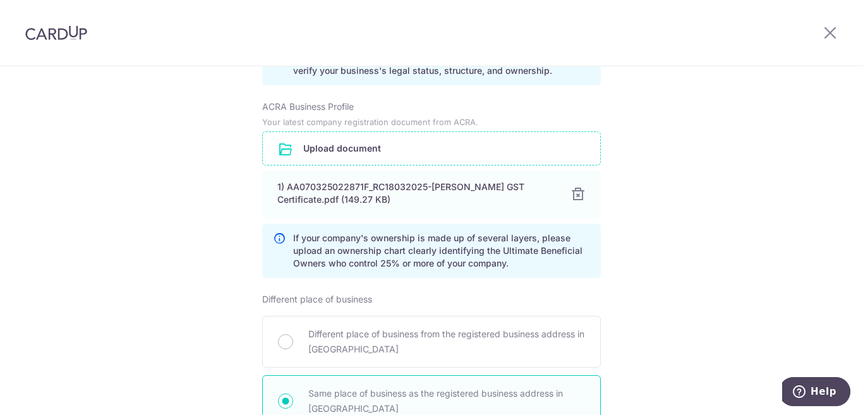
scroll to position [442, 0]
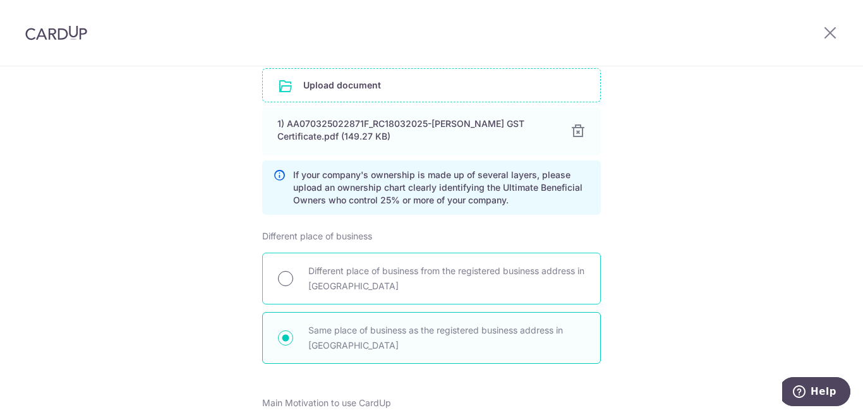
click at [282, 284] on input "Different place of business from the registered business address in ACRA" at bounding box center [285, 278] width 15 height 15
radio input "true"
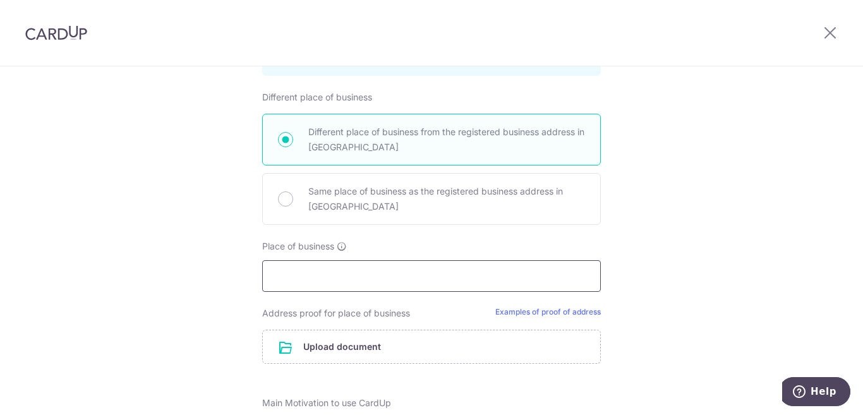
click at [301, 277] on input "text" at bounding box center [431, 276] width 339 height 32
paste input "Building No./Flat No.: PVT-2 KH.NO. 72/23, 1ST FLOOR UTSAV VIHAR"
type input "Building No./Flat No.: PVT-2 KH.NO. 72/23, 1ST FLOOR UTSAV VIHAR, NEW DELHI-110…"
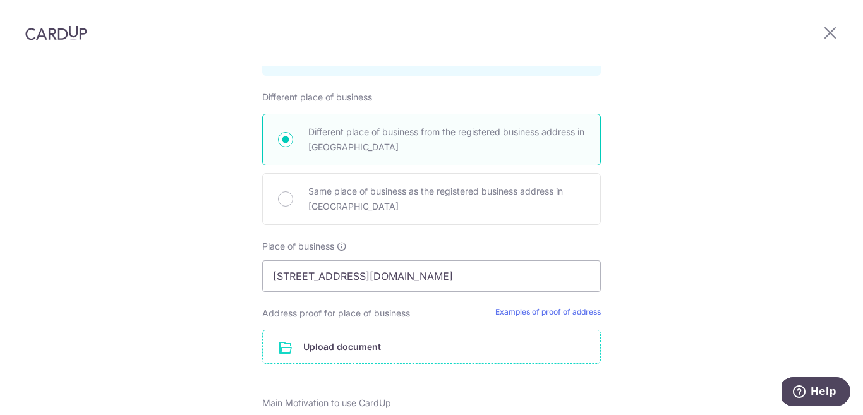
click at [383, 339] on input "file" at bounding box center [431, 346] width 337 height 33
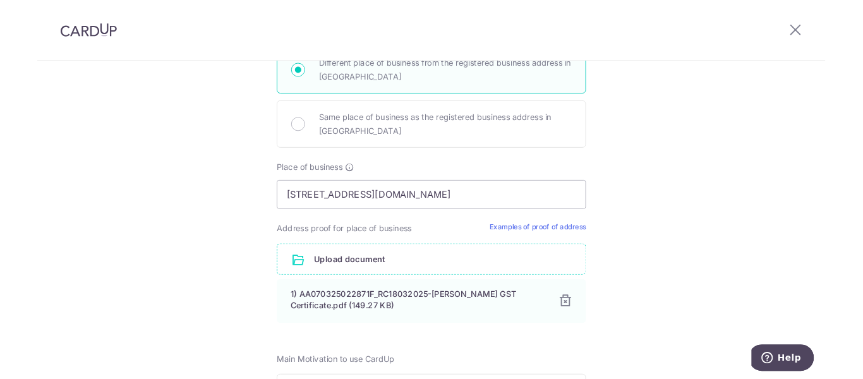
scroll to position [771, 0]
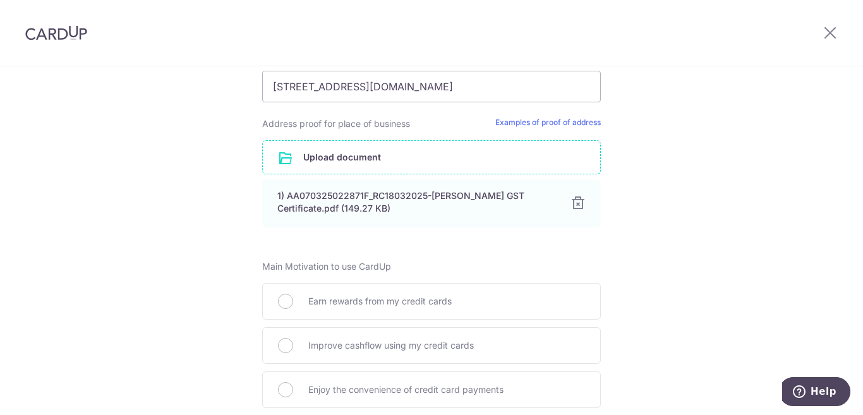
click at [354, 162] on input "file" at bounding box center [431, 157] width 337 height 33
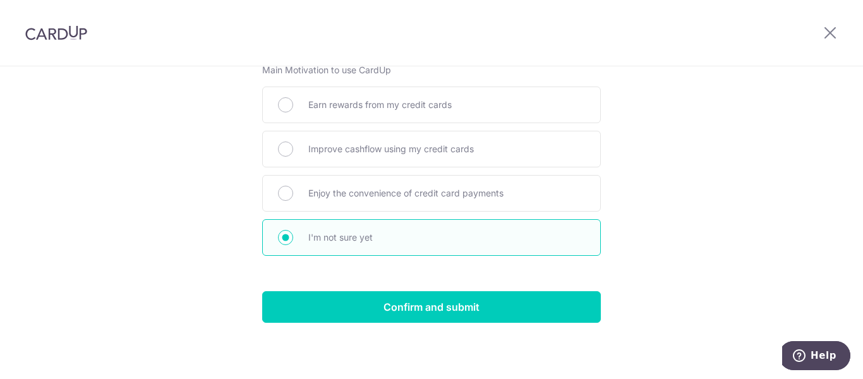
scroll to position [1017, 0]
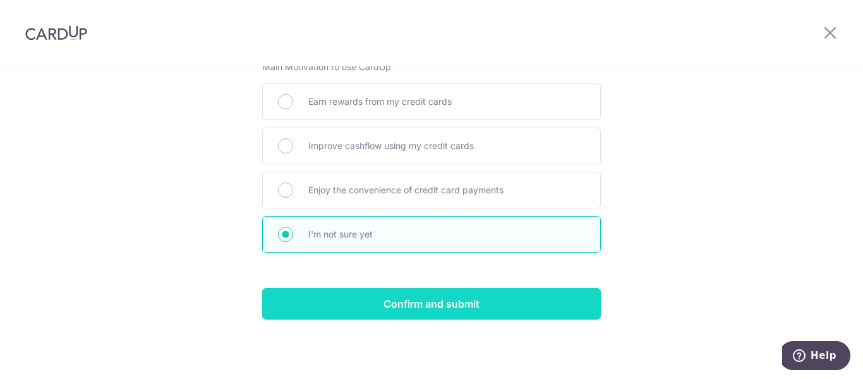
click at [436, 305] on input "Confirm and submit" at bounding box center [431, 304] width 339 height 32
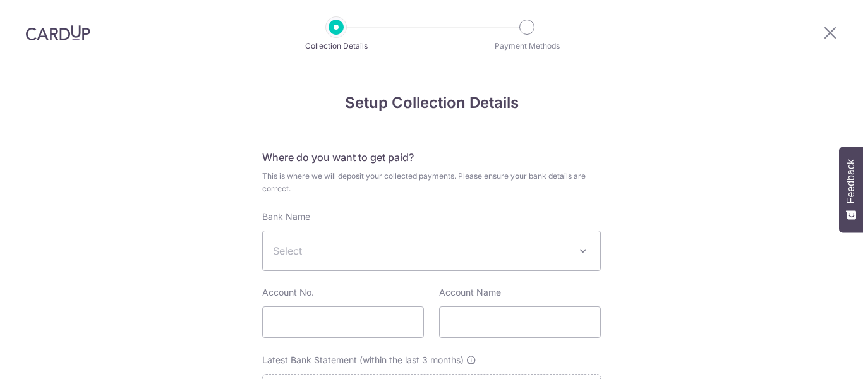
click at [299, 264] on span "Select" at bounding box center [431, 250] width 337 height 39
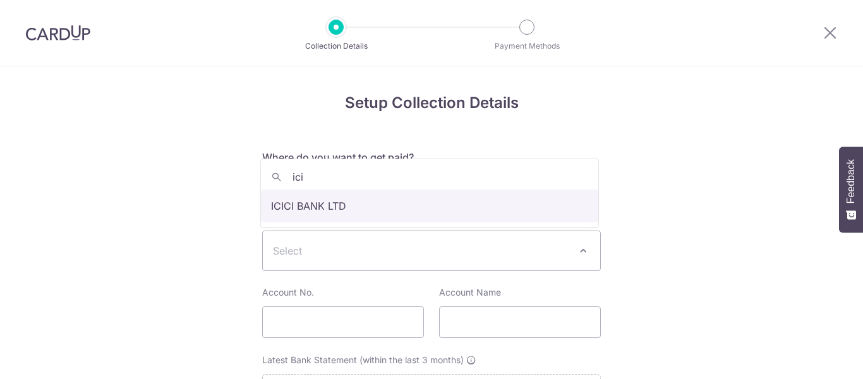
type input "ici"
select select "23669"
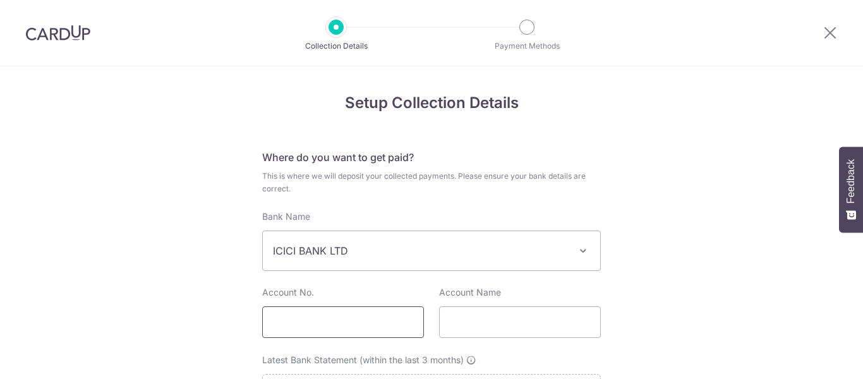
click at [345, 315] on input "text" at bounding box center [343, 322] width 162 height 32
paste input "036701524683"
type input "036701524683"
click at [452, 319] on input "text" at bounding box center [520, 322] width 162 height 32
paste input "Akshya Kumar Nayak"
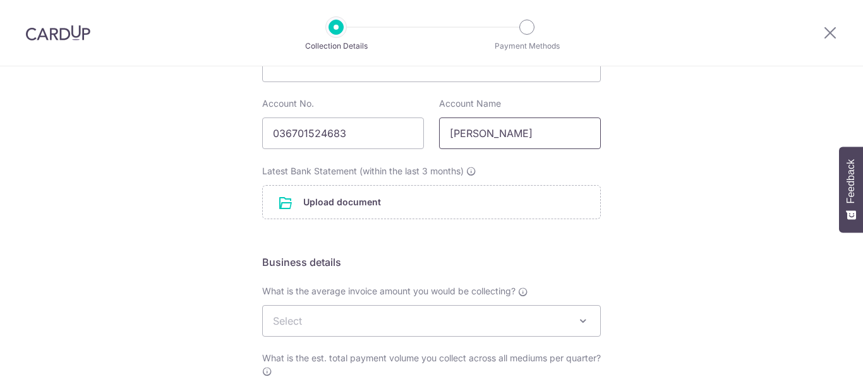
scroll to position [189, 0]
type input "Akshya Kumar Nayak"
click at [338, 200] on input "file" at bounding box center [431, 201] width 337 height 33
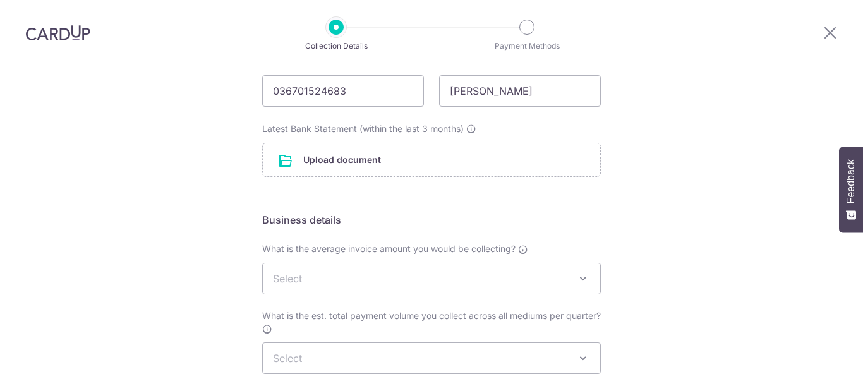
scroll to position [253, 0]
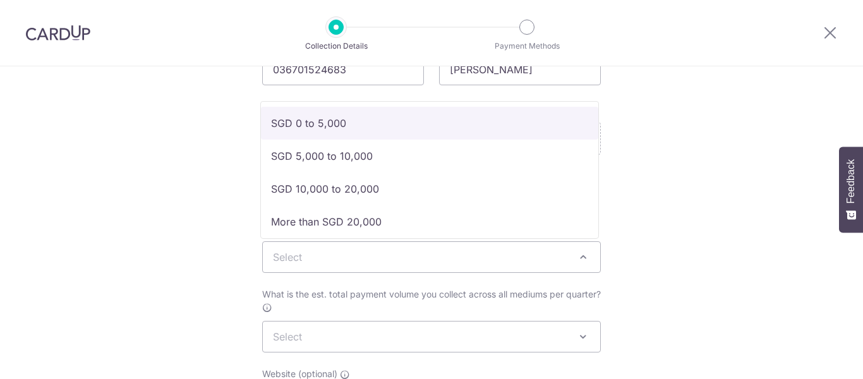
click at [480, 259] on span "Select" at bounding box center [431, 257] width 337 height 30
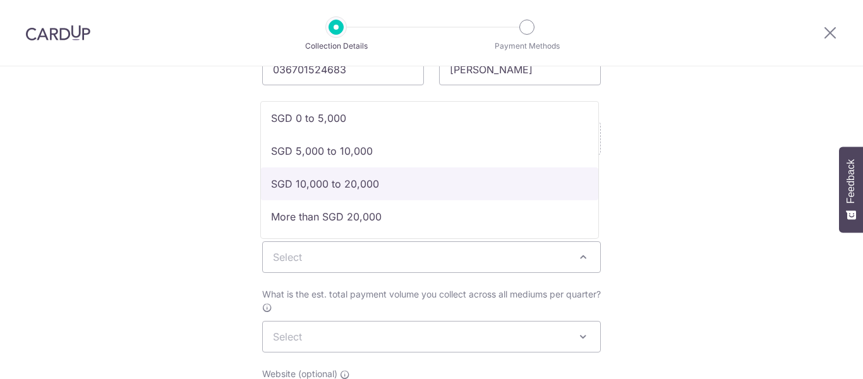
scroll to position [0, 0]
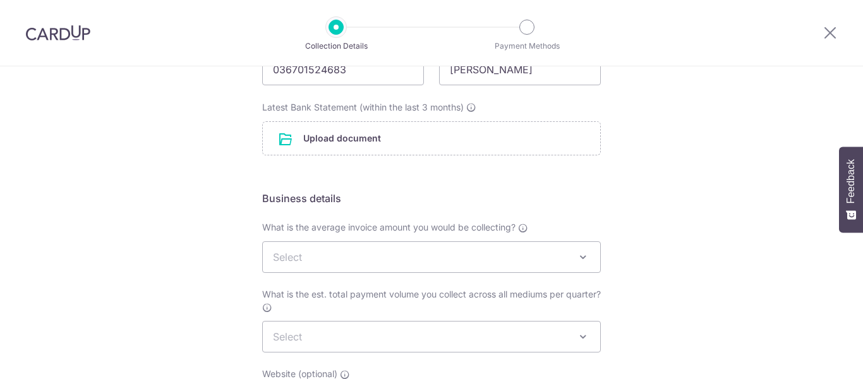
click at [631, 205] on div "Setup Collection Details Where do you want to get paid? This is where we will d…" at bounding box center [431, 187] width 863 height 747
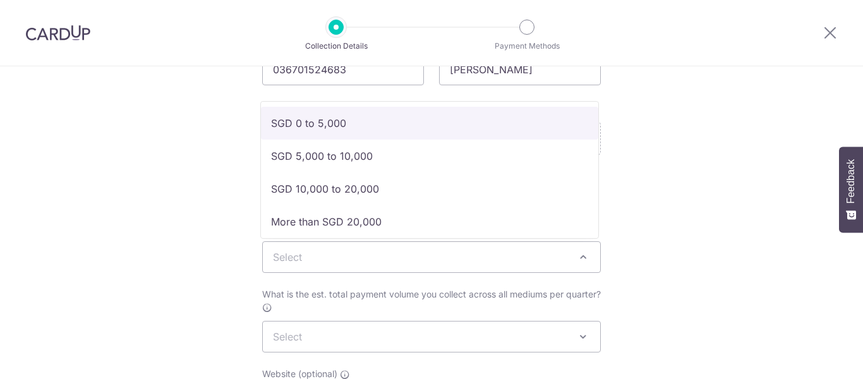
click at [430, 258] on span "Select" at bounding box center [431, 257] width 337 height 30
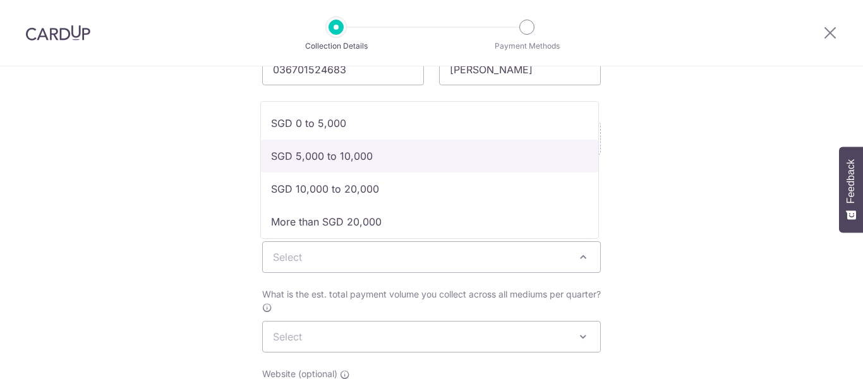
select select "SGD 5,000 to 10,000"
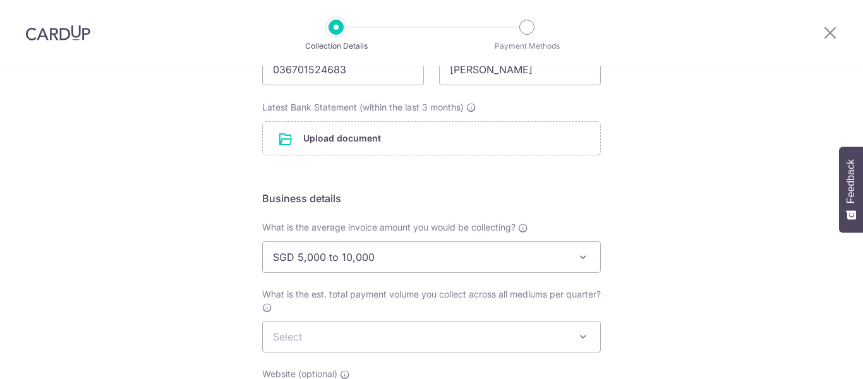
click at [387, 340] on span "Select" at bounding box center [431, 336] width 337 height 30
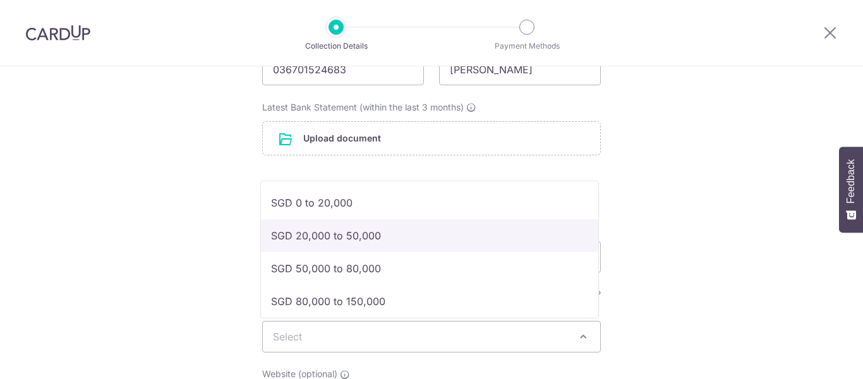
select select "SGD 20,000 to 50,000"
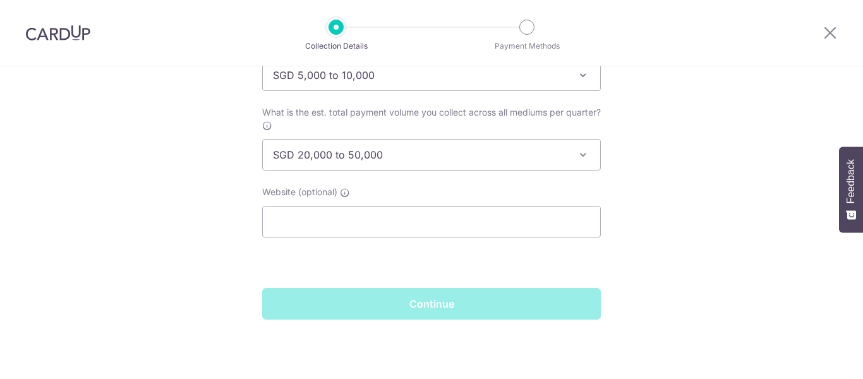
scroll to position [371, 0]
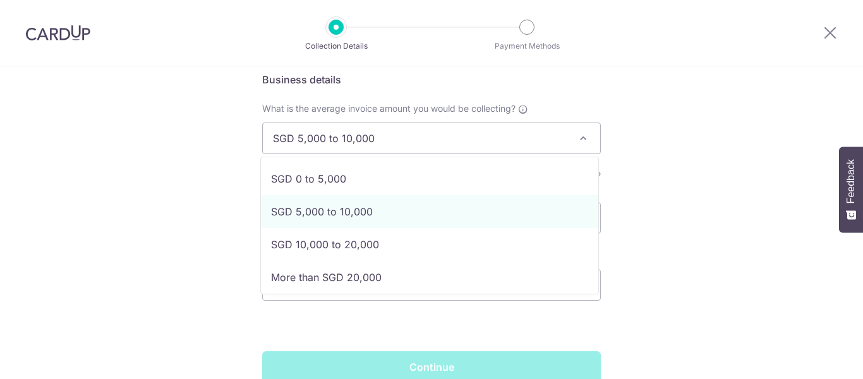
click at [426, 139] on span "SGD 5,000 to 10,000" at bounding box center [431, 138] width 337 height 30
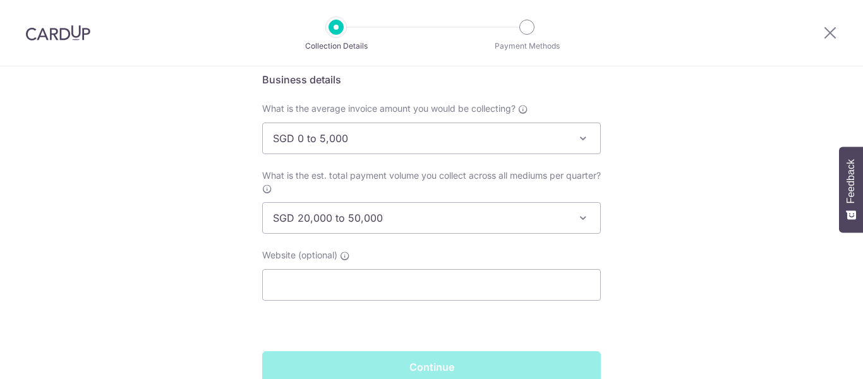
select select "SGD 0 to 5,000"
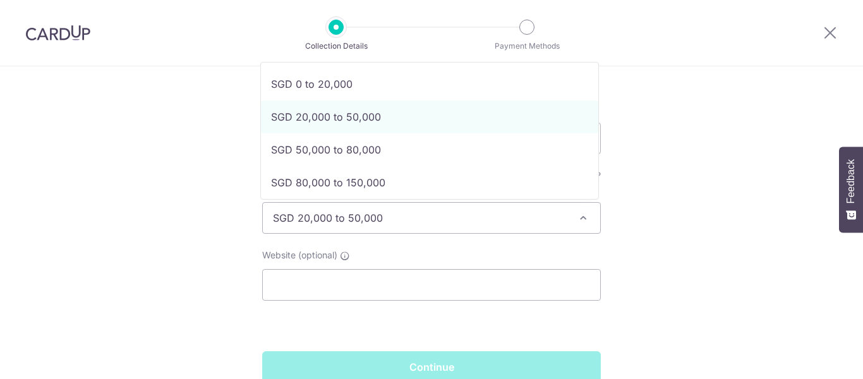
click at [383, 217] on span "SGD 20,000 to 50,000" at bounding box center [431, 218] width 337 height 30
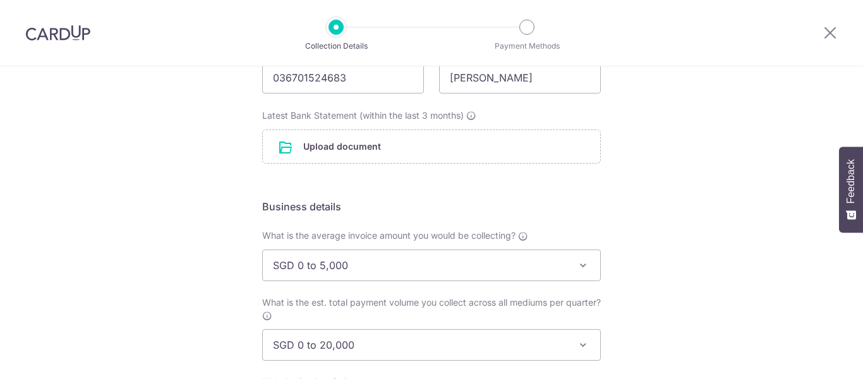
scroll to position [245, 0]
click at [387, 344] on span "SGD 0 to 20,000" at bounding box center [431, 344] width 337 height 30
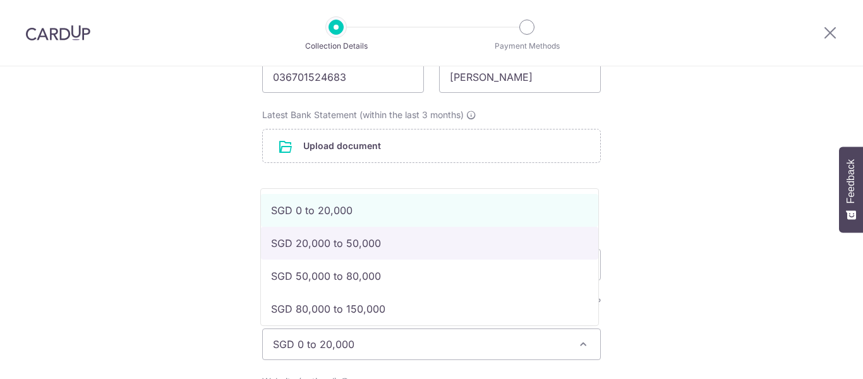
select select "SGD 20,000 to 50,000"
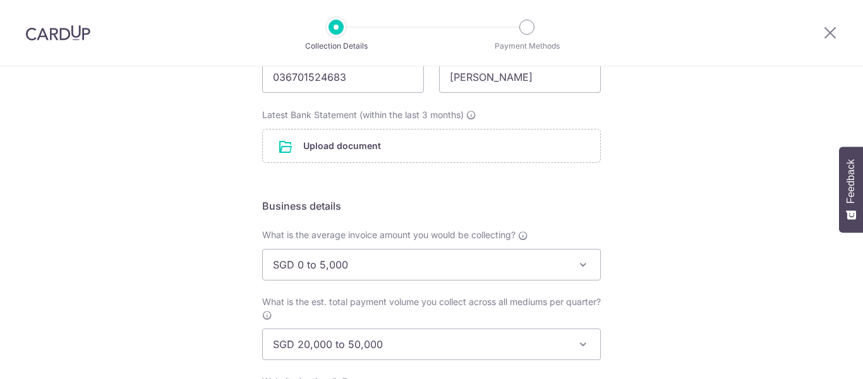
scroll to position [308, 0]
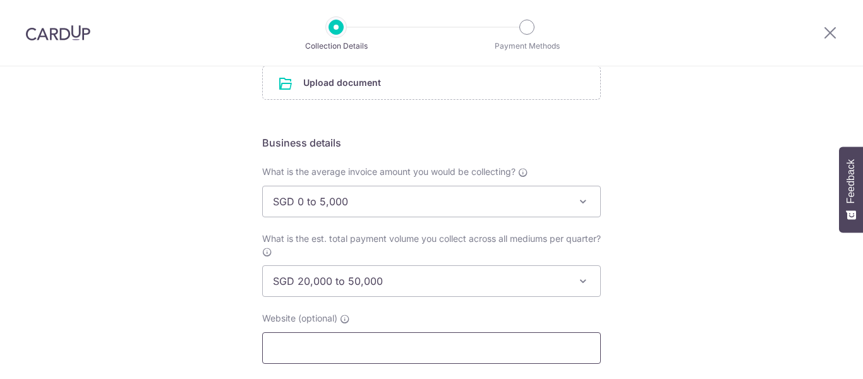
click at [330, 348] on input "text" at bounding box center [431, 348] width 339 height 32
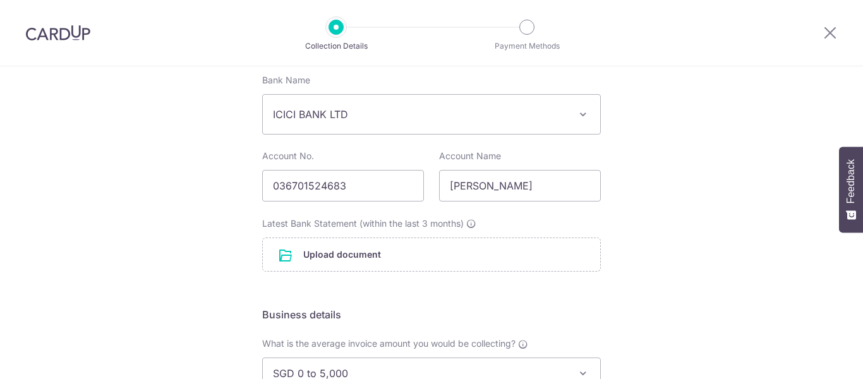
scroll to position [119, 0]
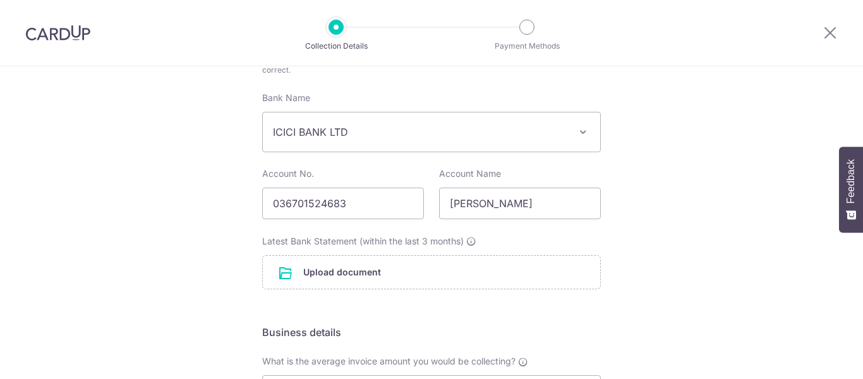
type input "https://shopedge.in"
click at [390, 273] on input "file" at bounding box center [431, 272] width 337 height 33
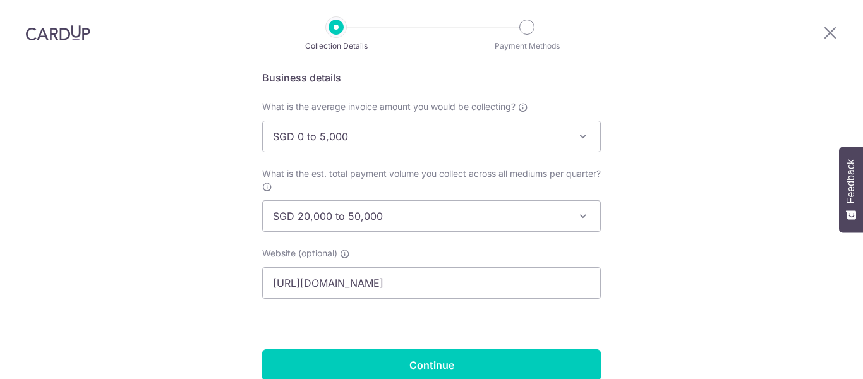
scroll to position [493, 0]
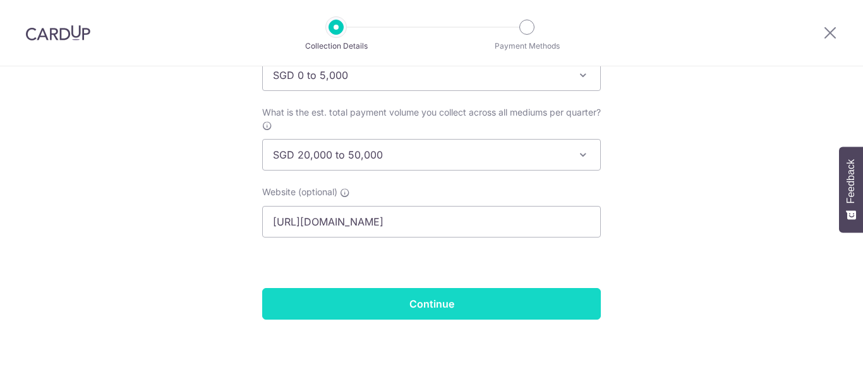
click at [421, 315] on input "Continue" at bounding box center [431, 304] width 339 height 32
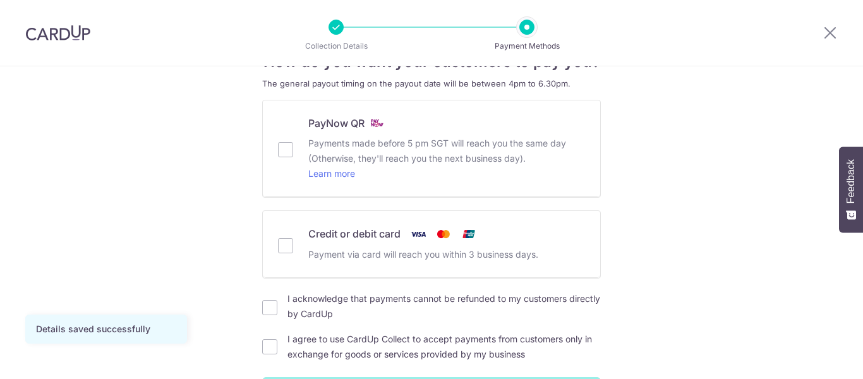
scroll to position [63, 0]
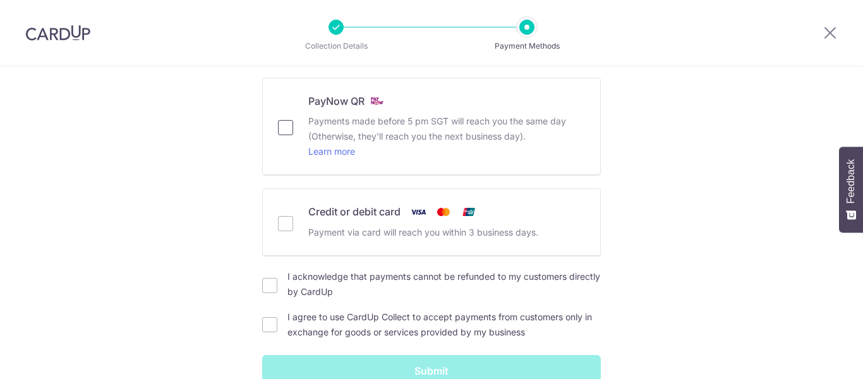
click at [283, 133] on input "PayNow QR Payments made before 5 pm SGT will reach you the same day (Otherwise,…" at bounding box center [285, 127] width 15 height 15
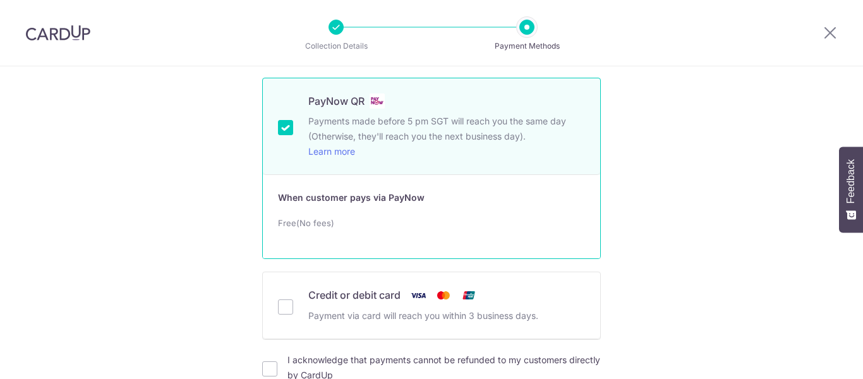
click at [279, 125] on input "PayNow QR Payments made before 5 pm SGT will reach you the same day (Otherwise,…" at bounding box center [285, 127] width 15 height 15
checkbox input "false"
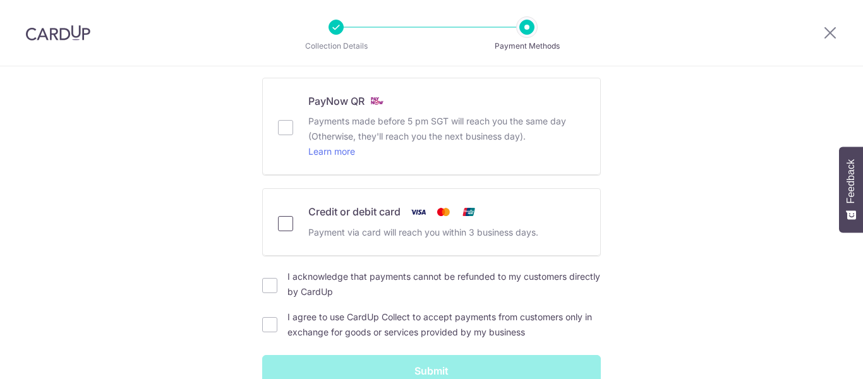
click at [278, 227] on input "Credit or debit card Payment via card will reach you within 3 business days." at bounding box center [285, 223] width 15 height 15
checkbox input "true"
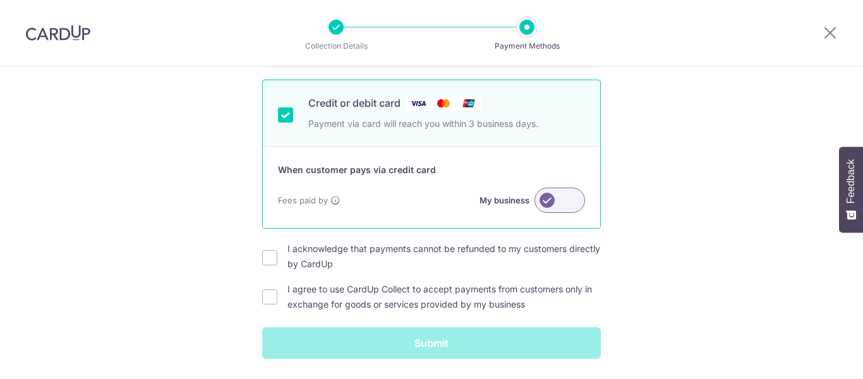
scroll to position [189, 0]
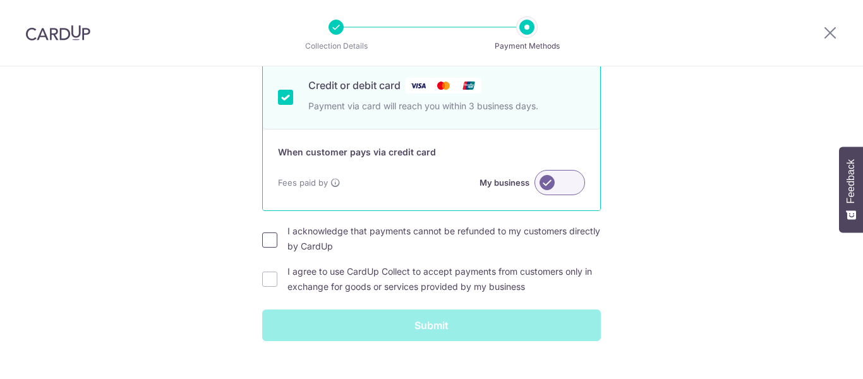
click at [270, 241] on input "I acknowledge that payments cannot be refunded to my customers directly by Card…" at bounding box center [269, 239] width 15 height 15
checkbox input "true"
click at [259, 280] on div "How do you want your customers to pay you? The general payout timing on the pay…" at bounding box center [431, 139] width 863 height 524
click at [262, 279] on input "I agree to use CardUp Collect to accept payments from customers only in exchang…" at bounding box center [269, 279] width 15 height 15
checkbox input "true"
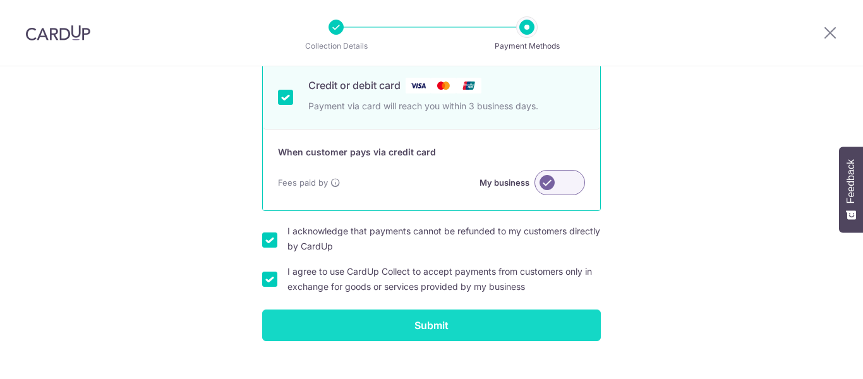
click at [422, 328] on input "Submit" at bounding box center [431, 325] width 339 height 32
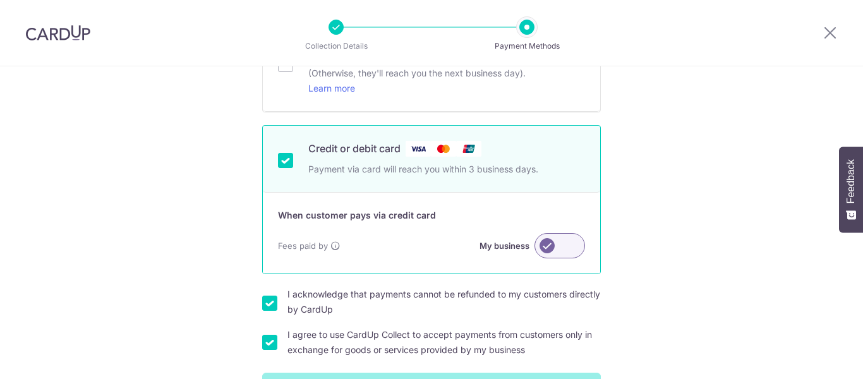
scroll to position [63, 0]
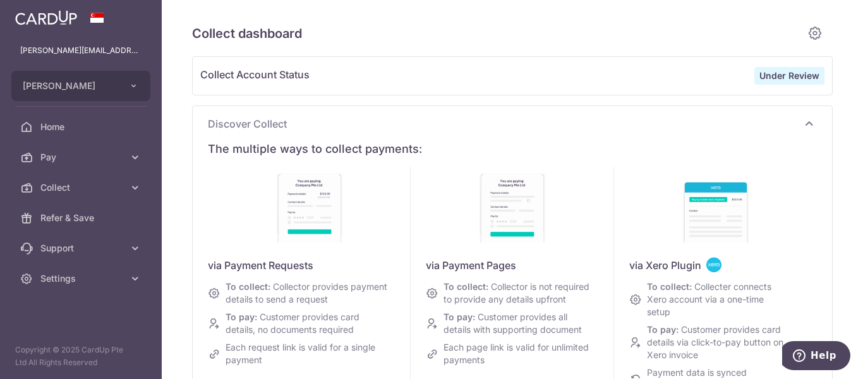
type input "October 2025"
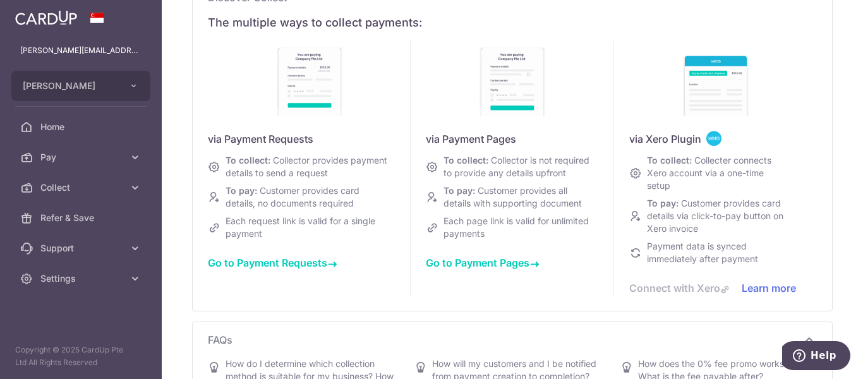
scroll to position [189, 0]
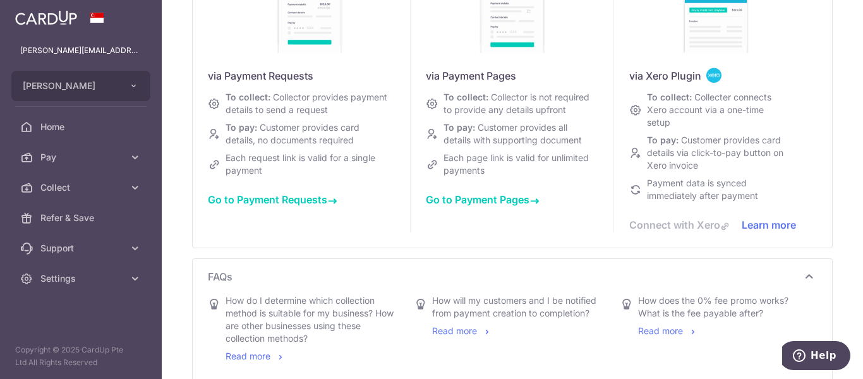
click at [294, 195] on span "Go to Payment Requests" at bounding box center [272, 199] width 129 height 13
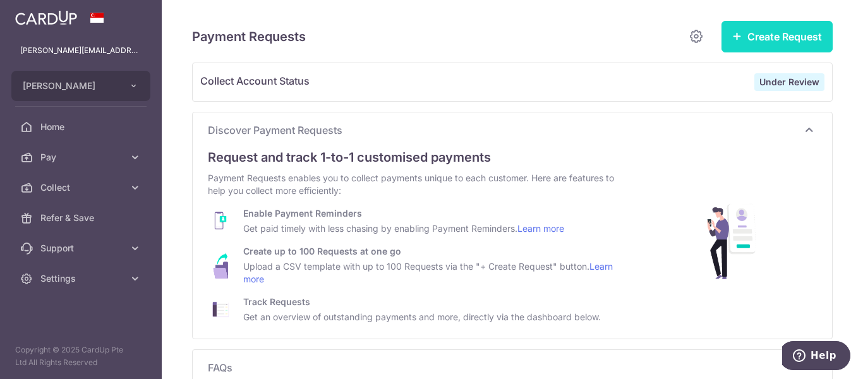
click at [773, 37] on button "Create Request" at bounding box center [776, 37] width 111 height 32
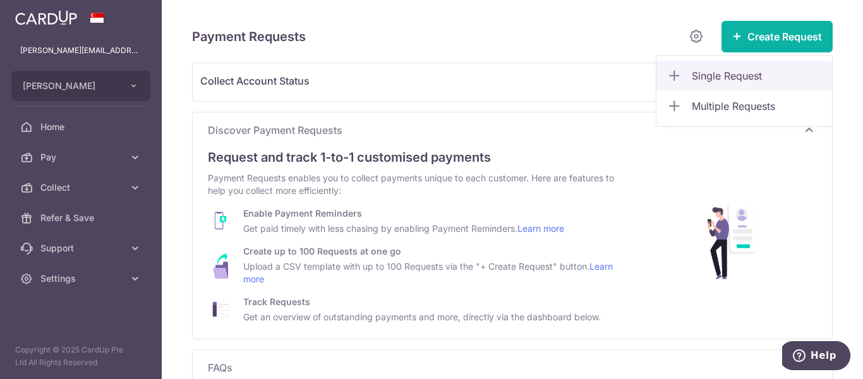
click at [712, 75] on span "Single Request" at bounding box center [757, 75] width 130 height 15
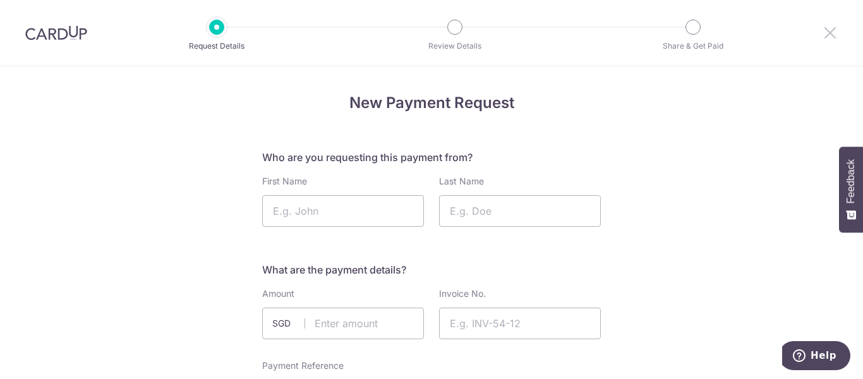
click at [832, 34] on icon at bounding box center [829, 33] width 15 height 16
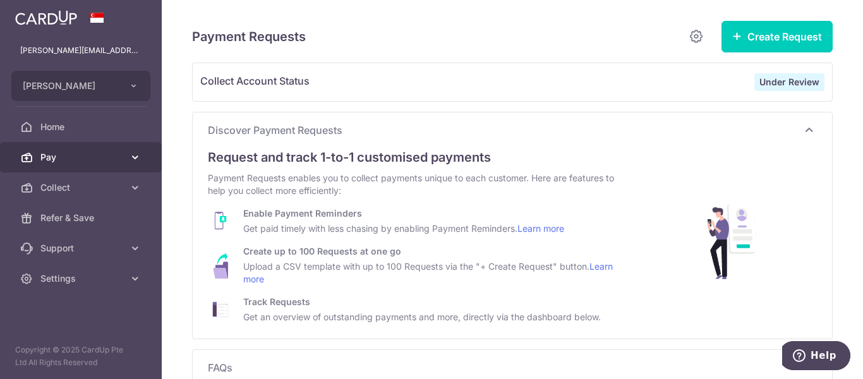
click at [83, 149] on link "Pay" at bounding box center [81, 157] width 162 height 30
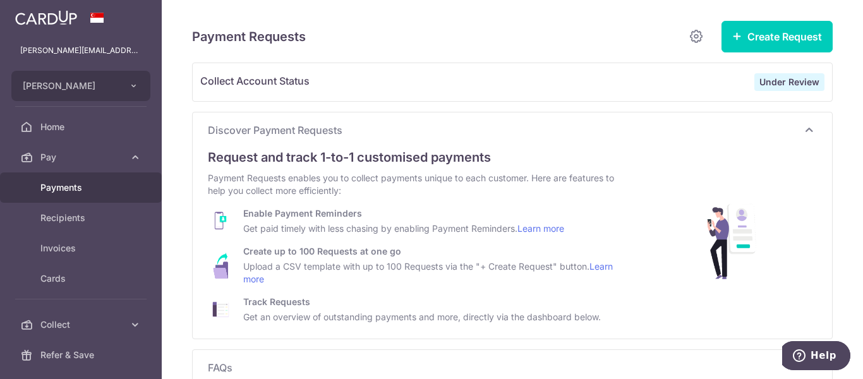
click at [64, 185] on span "Payments" at bounding box center [81, 187] width 83 height 13
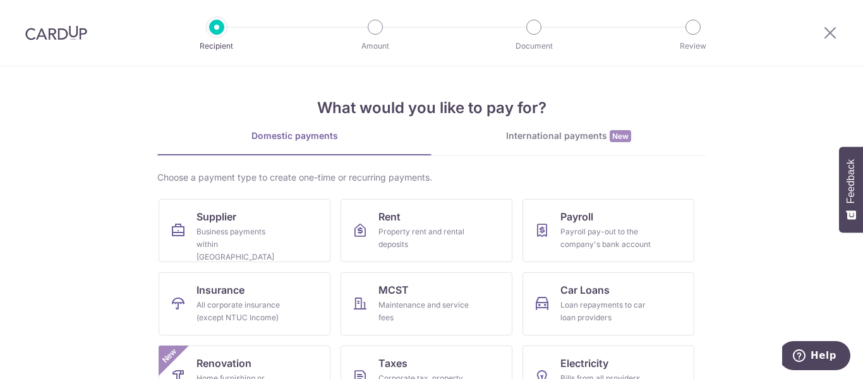
click at [532, 128] on div "What would you like to pay for? Domestic payments International payments New Ch…" at bounding box center [431, 279] width 548 height 426
click at [534, 135] on div "International payments New" at bounding box center [568, 135] width 274 height 13
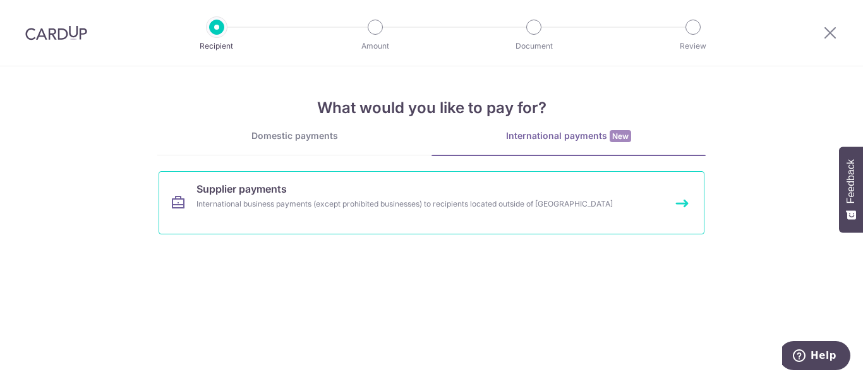
click at [398, 201] on div "International business payments (except prohibited businesses) to recipients lo…" at bounding box center [414, 204] width 436 height 13
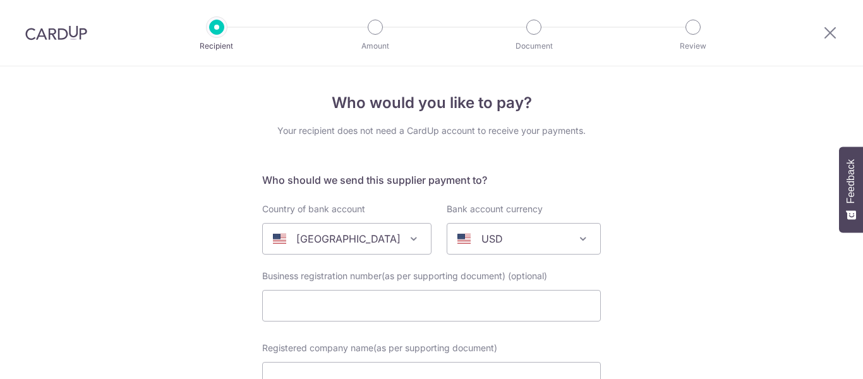
select select
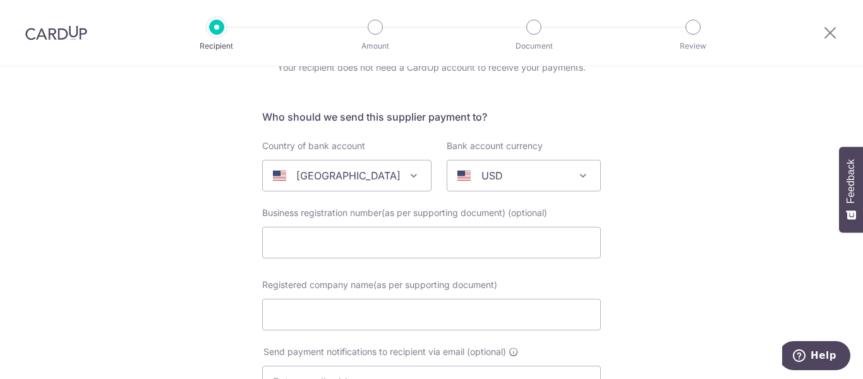
scroll to position [126, 0]
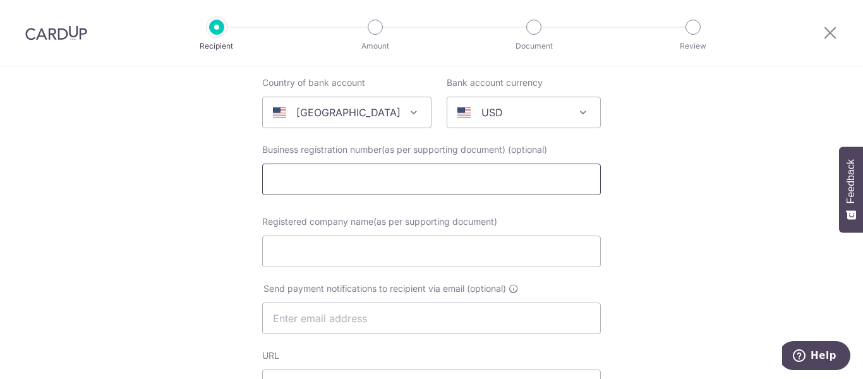
click at [357, 193] on input "text" at bounding box center [431, 180] width 339 height 32
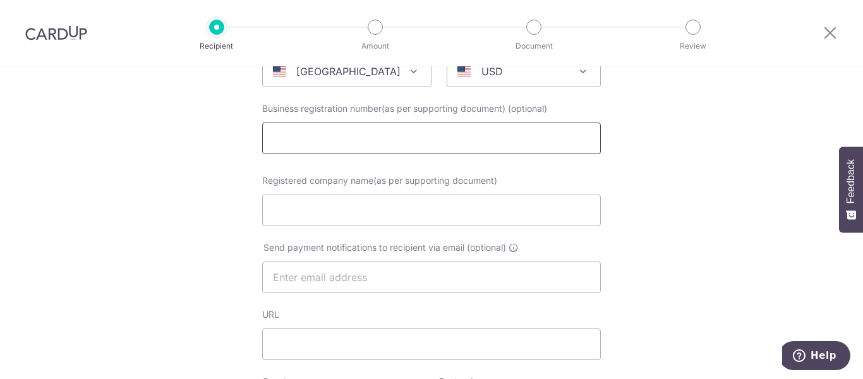
scroll to position [189, 0]
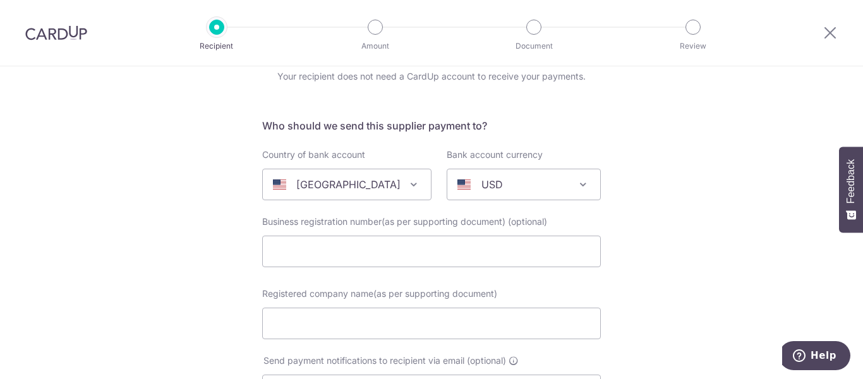
scroll to position [0, 0]
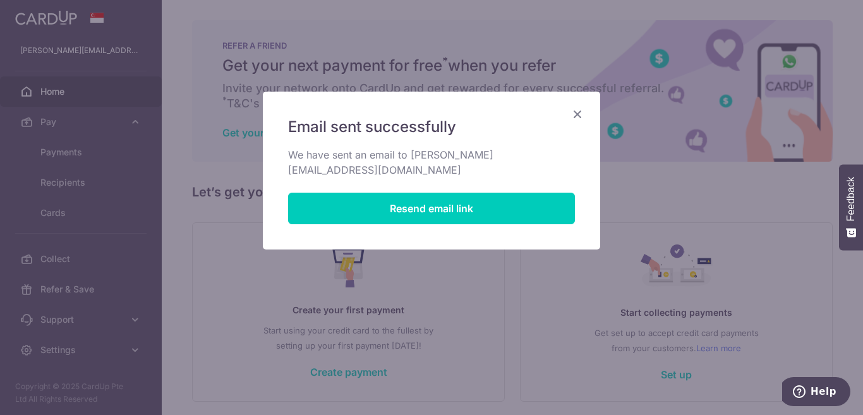
click at [576, 121] on icon "Close" at bounding box center [577, 114] width 15 height 16
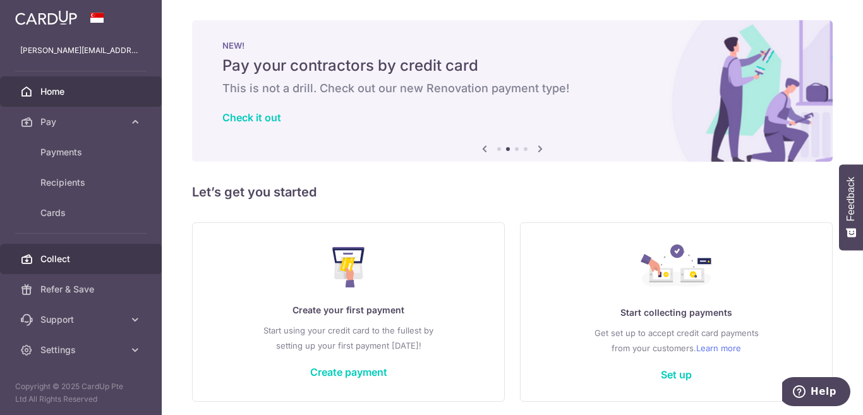
click at [69, 255] on span "Collect" at bounding box center [81, 259] width 83 height 13
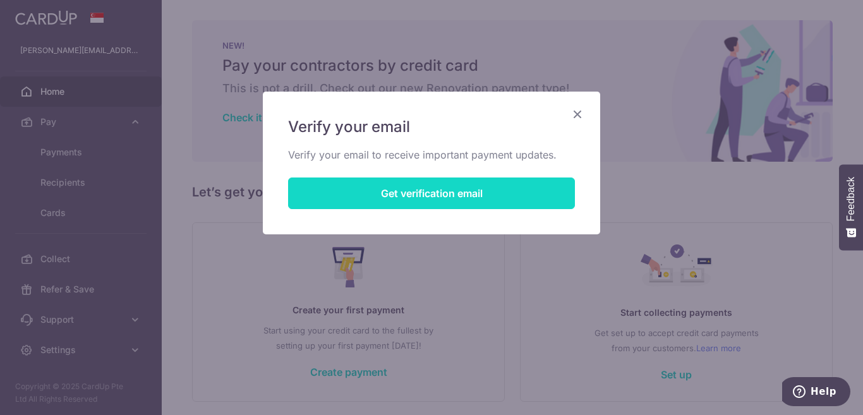
click at [411, 186] on button "Get verification email" at bounding box center [431, 193] width 287 height 32
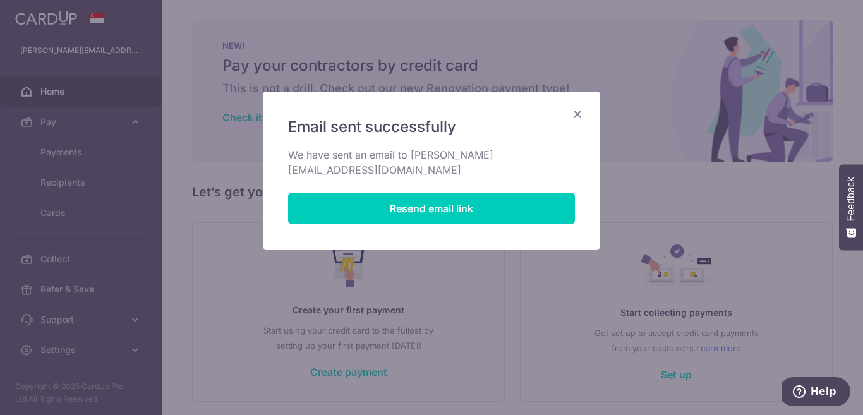
click at [574, 116] on icon "Close" at bounding box center [577, 114] width 15 height 16
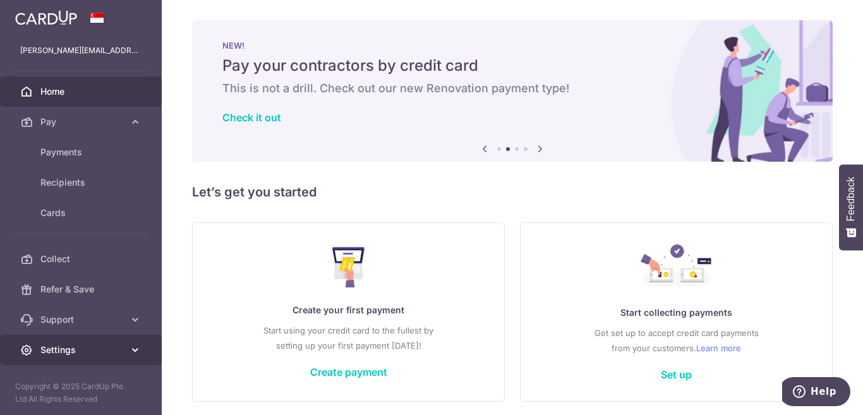
click at [76, 349] on span "Settings" at bounding box center [81, 350] width 83 height 13
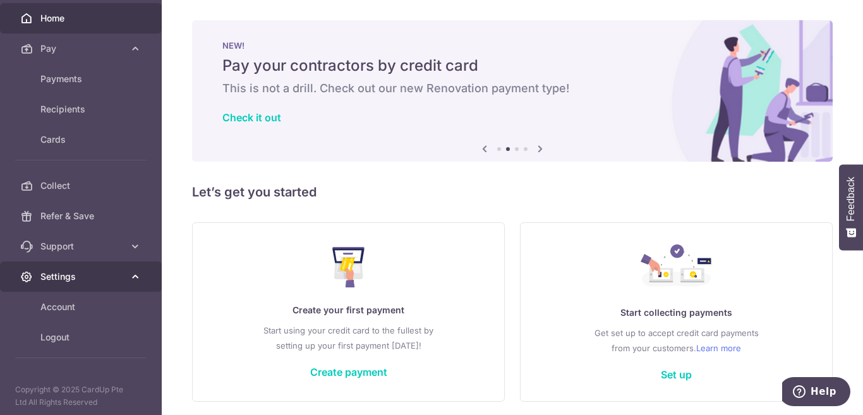
scroll to position [77, 0]
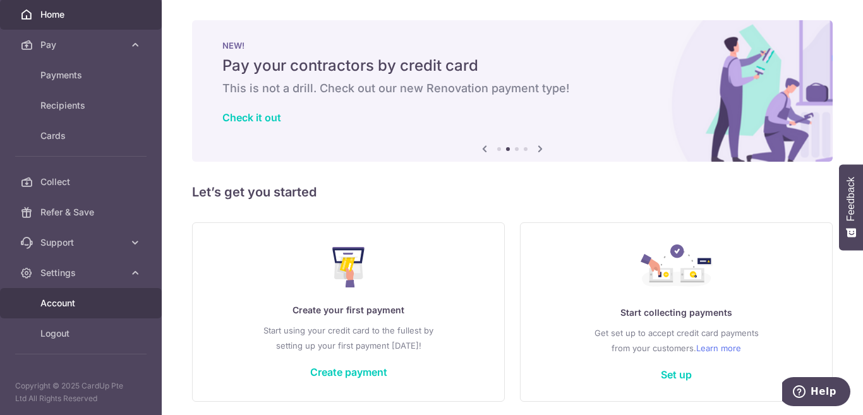
click at [53, 297] on span "Account" at bounding box center [81, 303] width 83 height 13
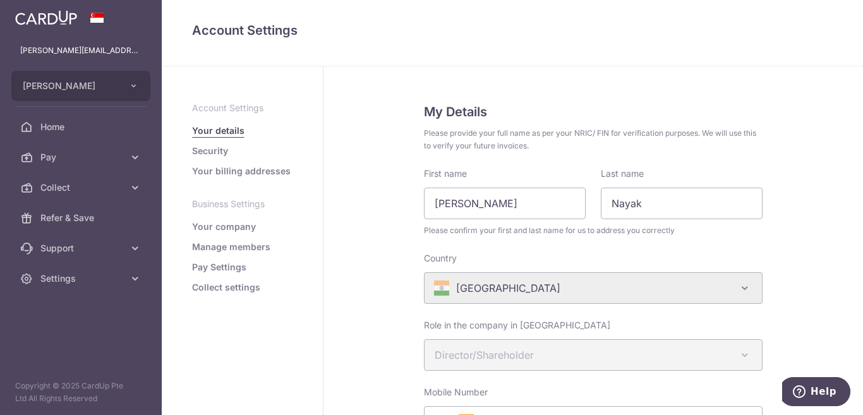
click at [220, 227] on link "Your company" at bounding box center [224, 226] width 64 height 13
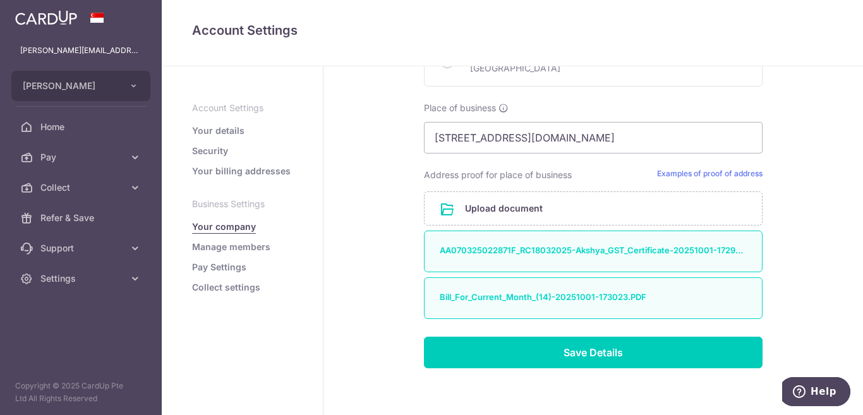
scroll to position [679, 0]
